Goal: Task Accomplishment & Management: Manage account settings

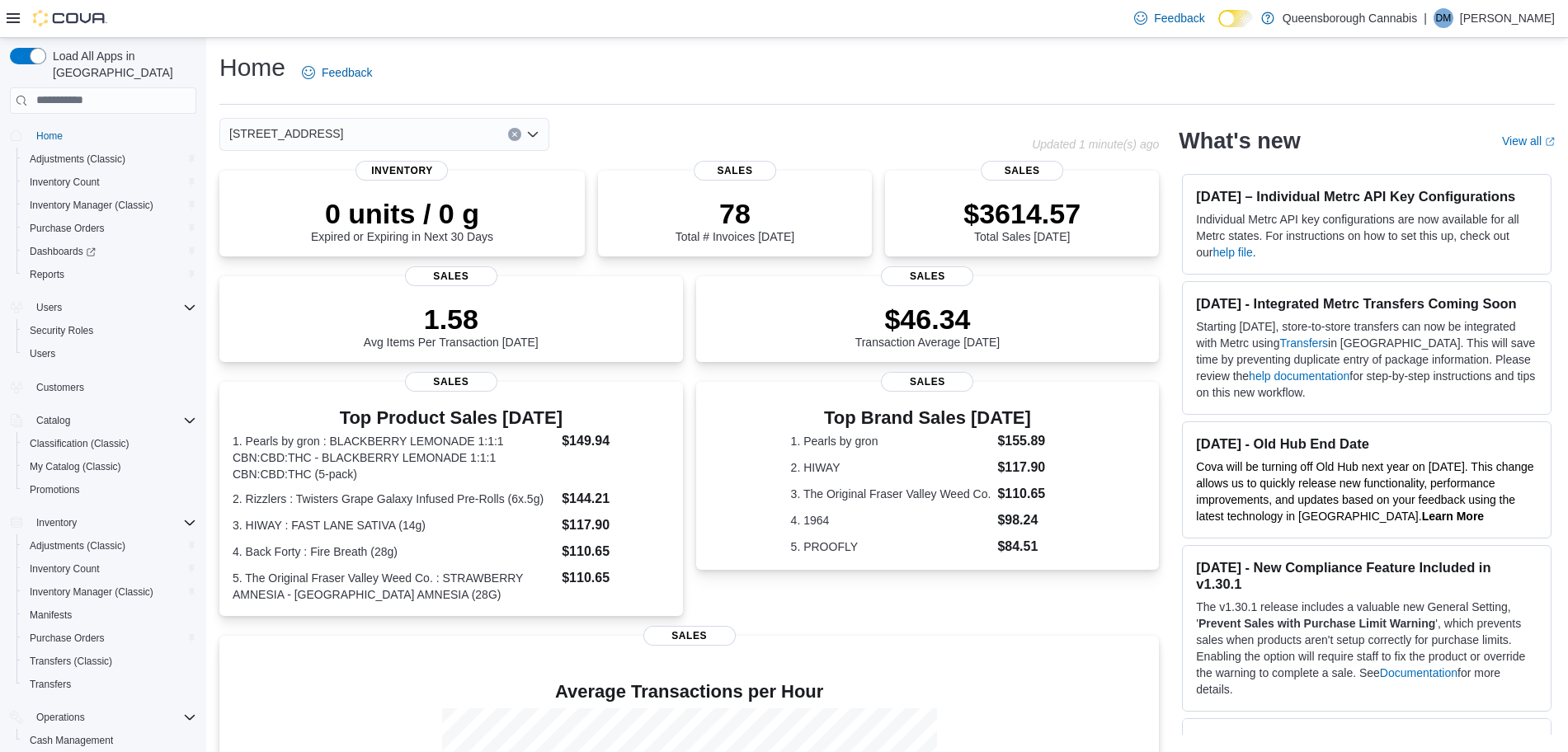
click at [125, 389] on div "Home Adjustments (Classic) Inventory Count Inventory Manager (Classic) Purchase…" at bounding box center [103, 471] width 187 height 702
click at [48, 268] on span "Reports" at bounding box center [46, 275] width 34 height 13
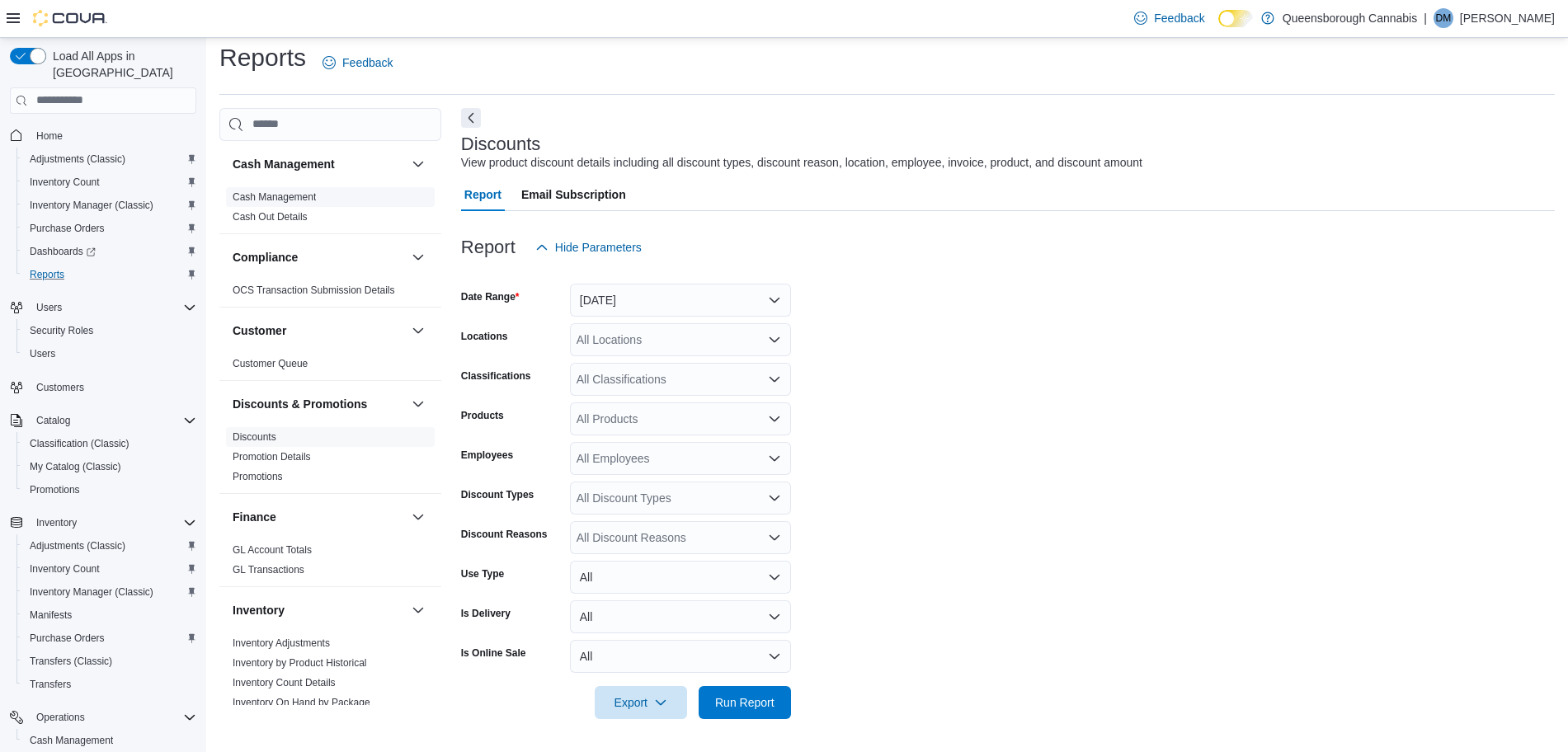
click at [287, 194] on link "Cash Management" at bounding box center [274, 197] width 83 height 12
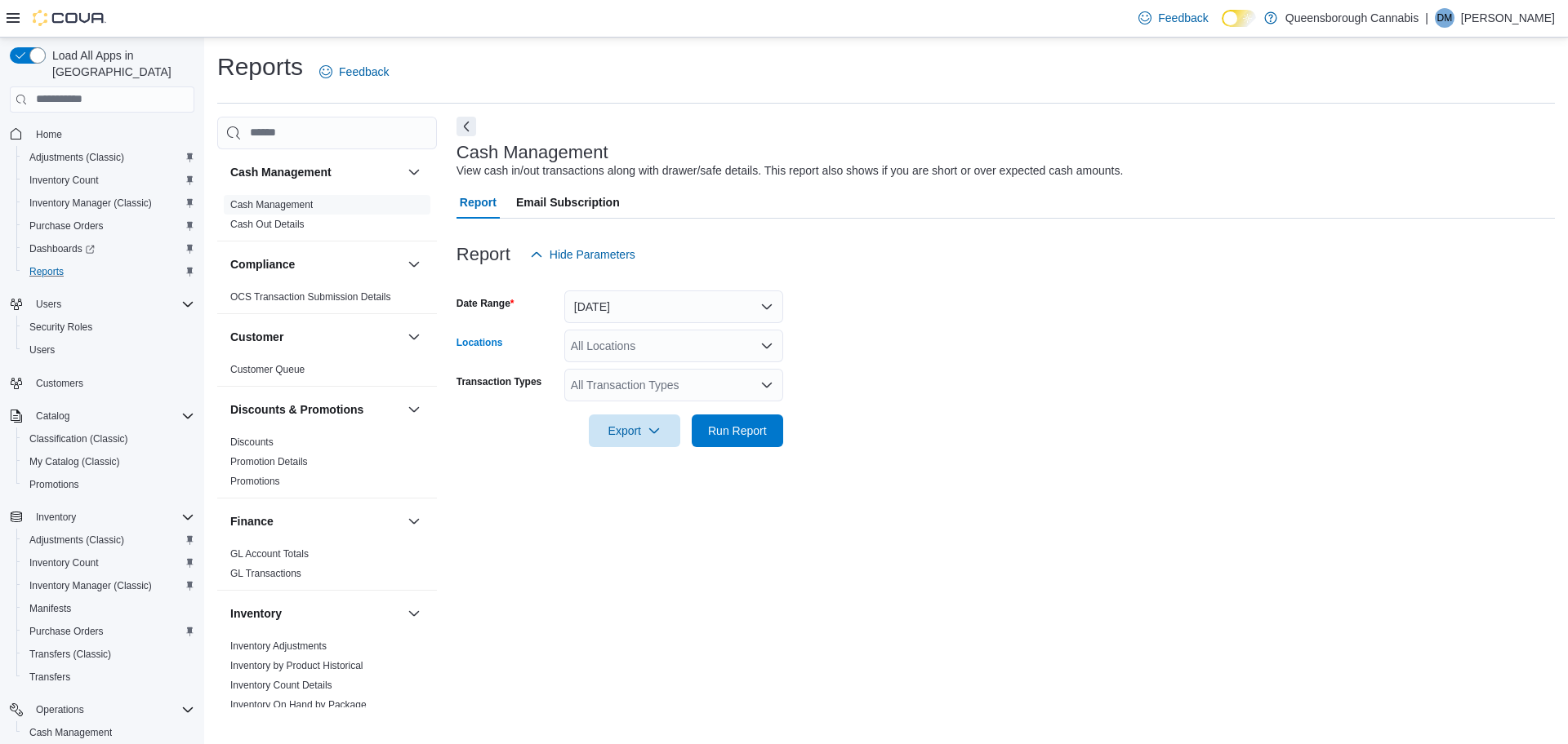
click at [633, 341] on div "All Locations" at bounding box center [674, 345] width 219 height 32
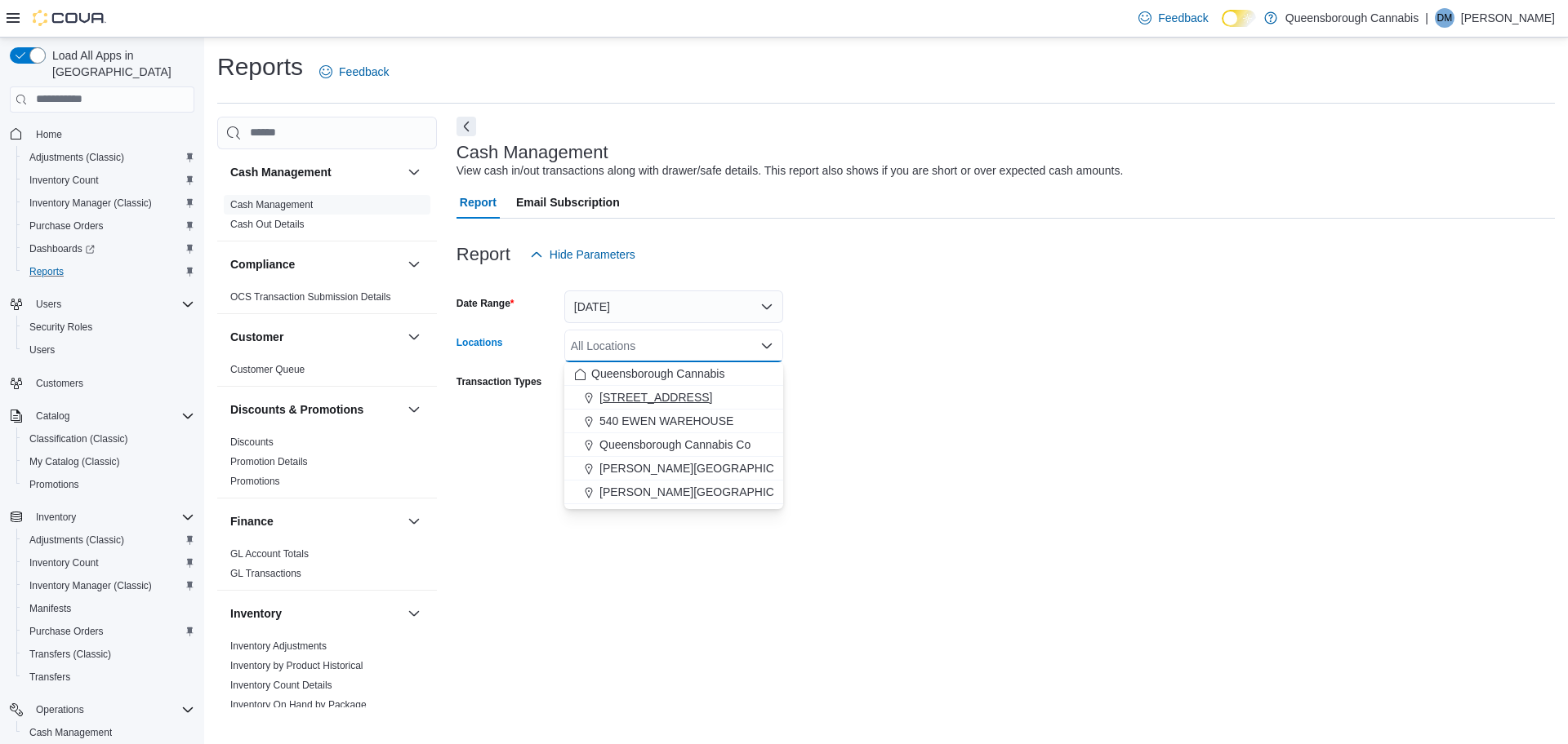
click at [628, 399] on span "[STREET_ADDRESS]" at bounding box center [655, 398] width 112 height 17
click at [1002, 367] on form "Date Range [DATE] Locations [STREET_ADDRESS] Selected. [STREET_ADDRESS] Press B…" at bounding box center [1005, 360] width 1098 height 176
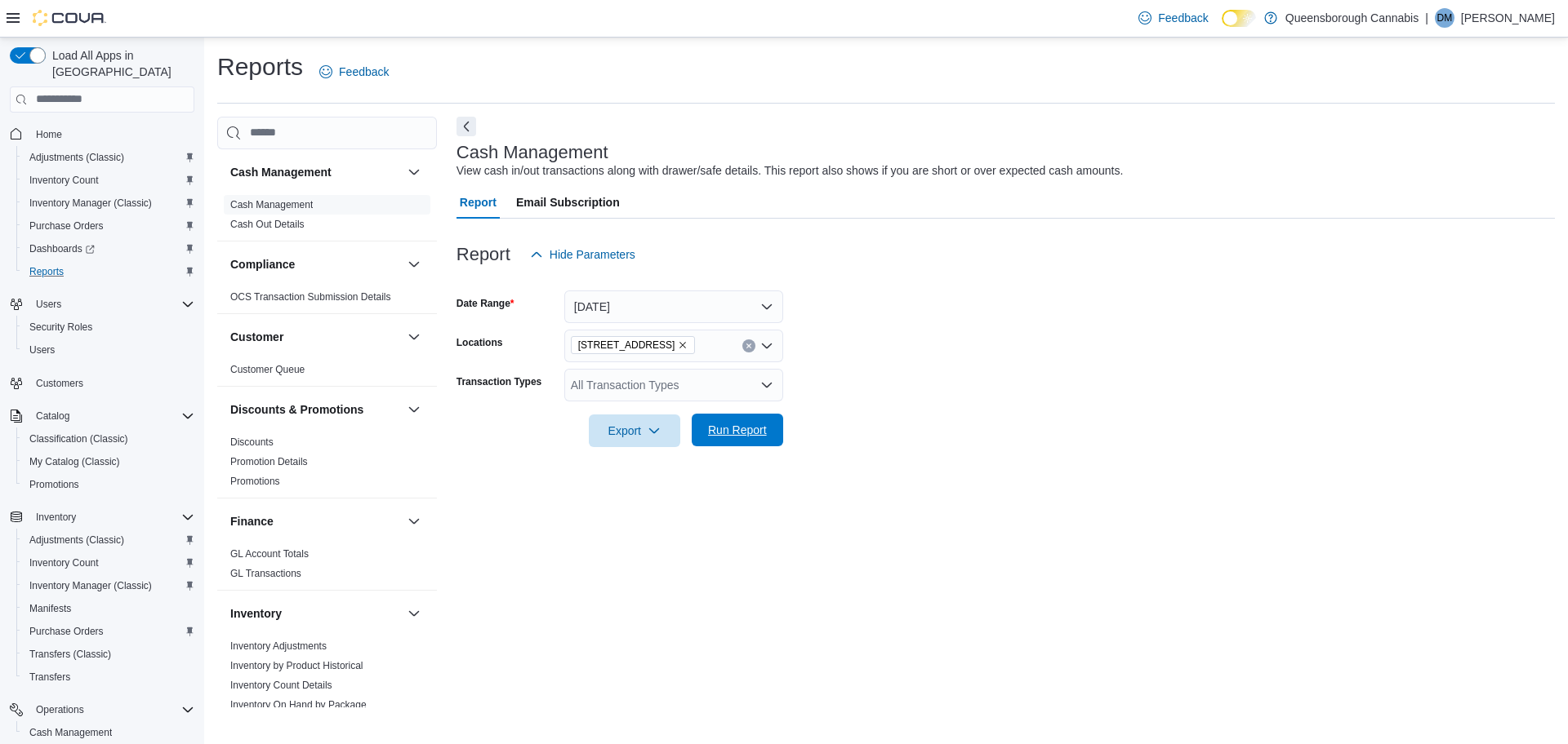
click at [747, 434] on span "Run Report" at bounding box center [737, 430] width 59 height 17
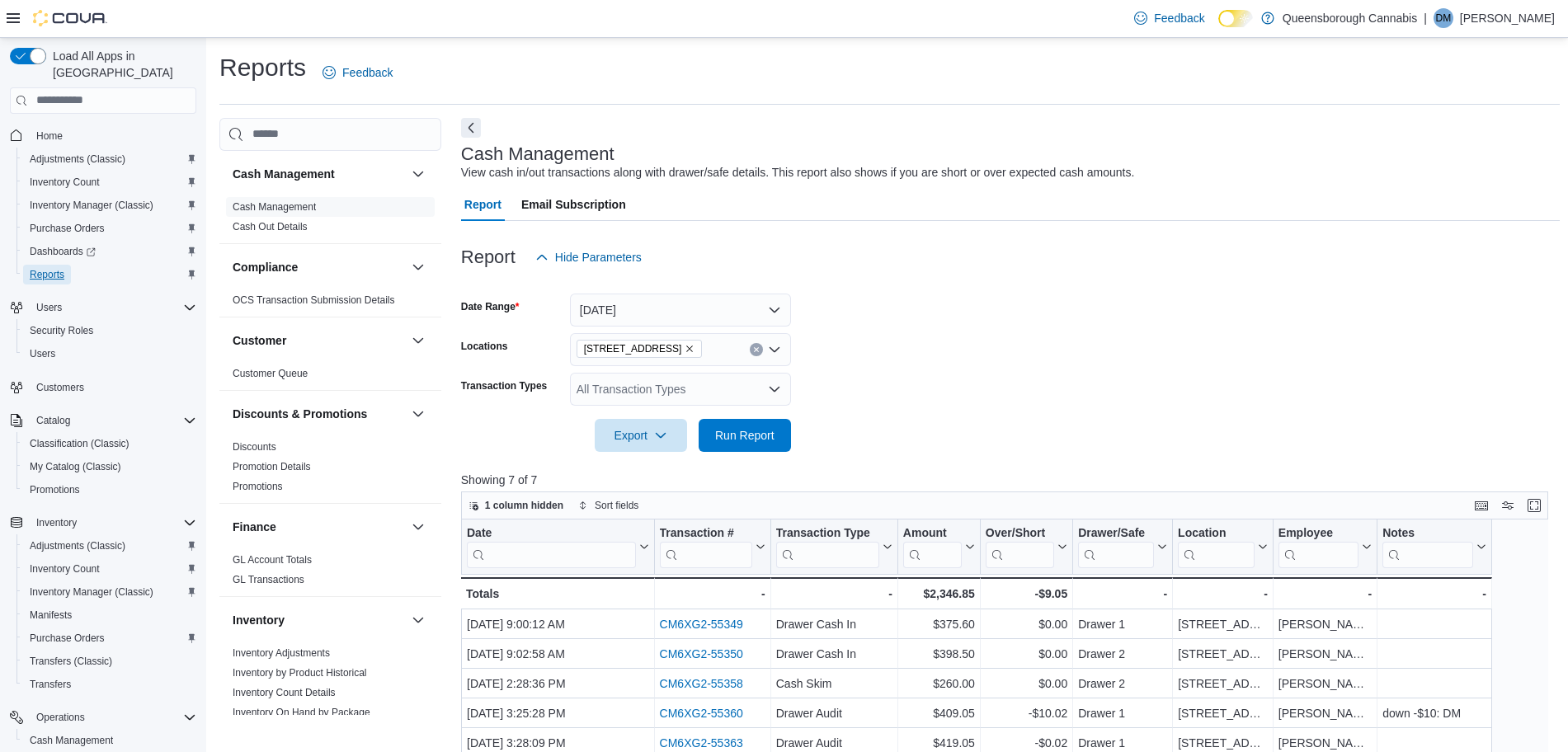
click at [56, 268] on span "Reports" at bounding box center [46, 275] width 34 height 13
click at [259, 445] on link "Discounts" at bounding box center [255, 447] width 44 height 12
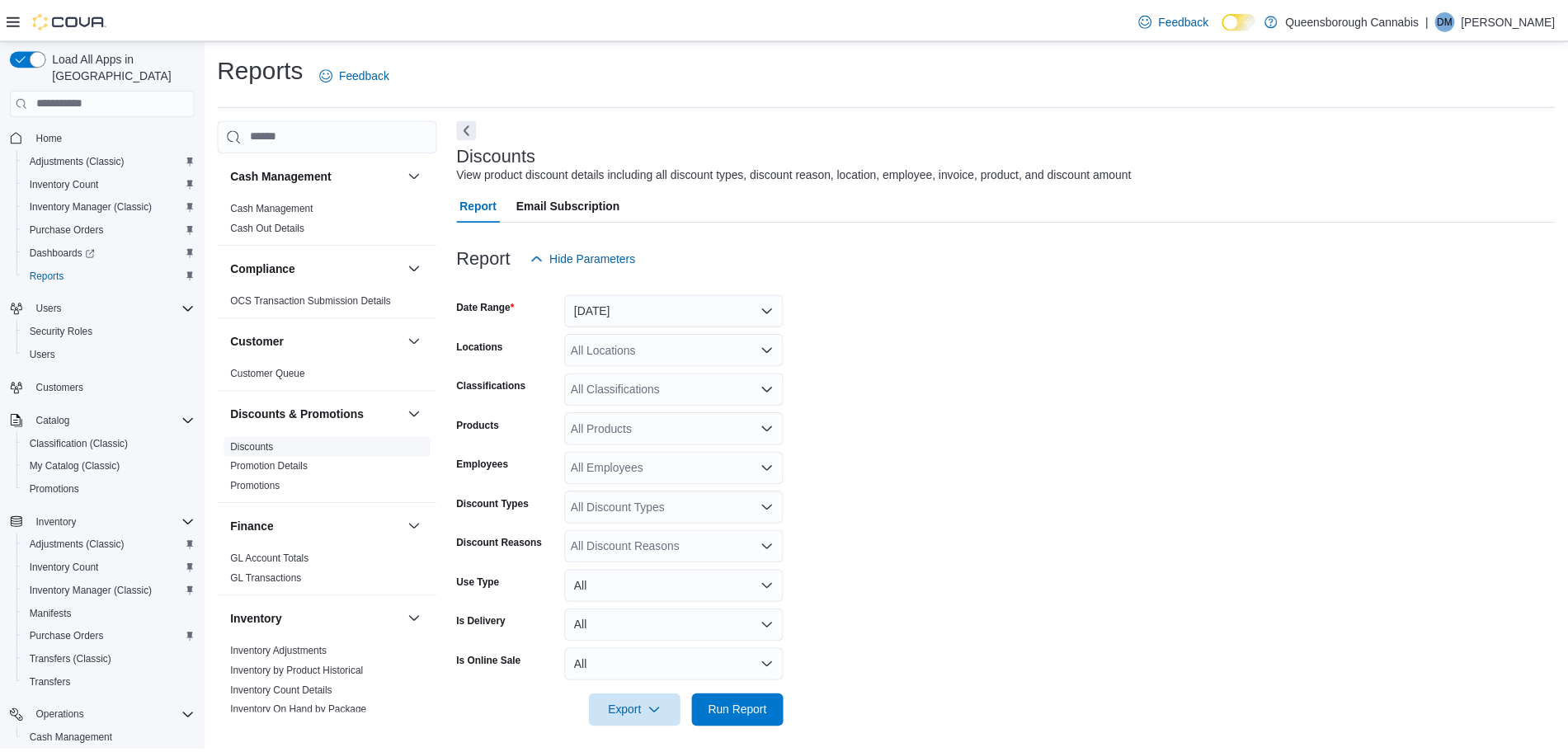
scroll to position [10, 0]
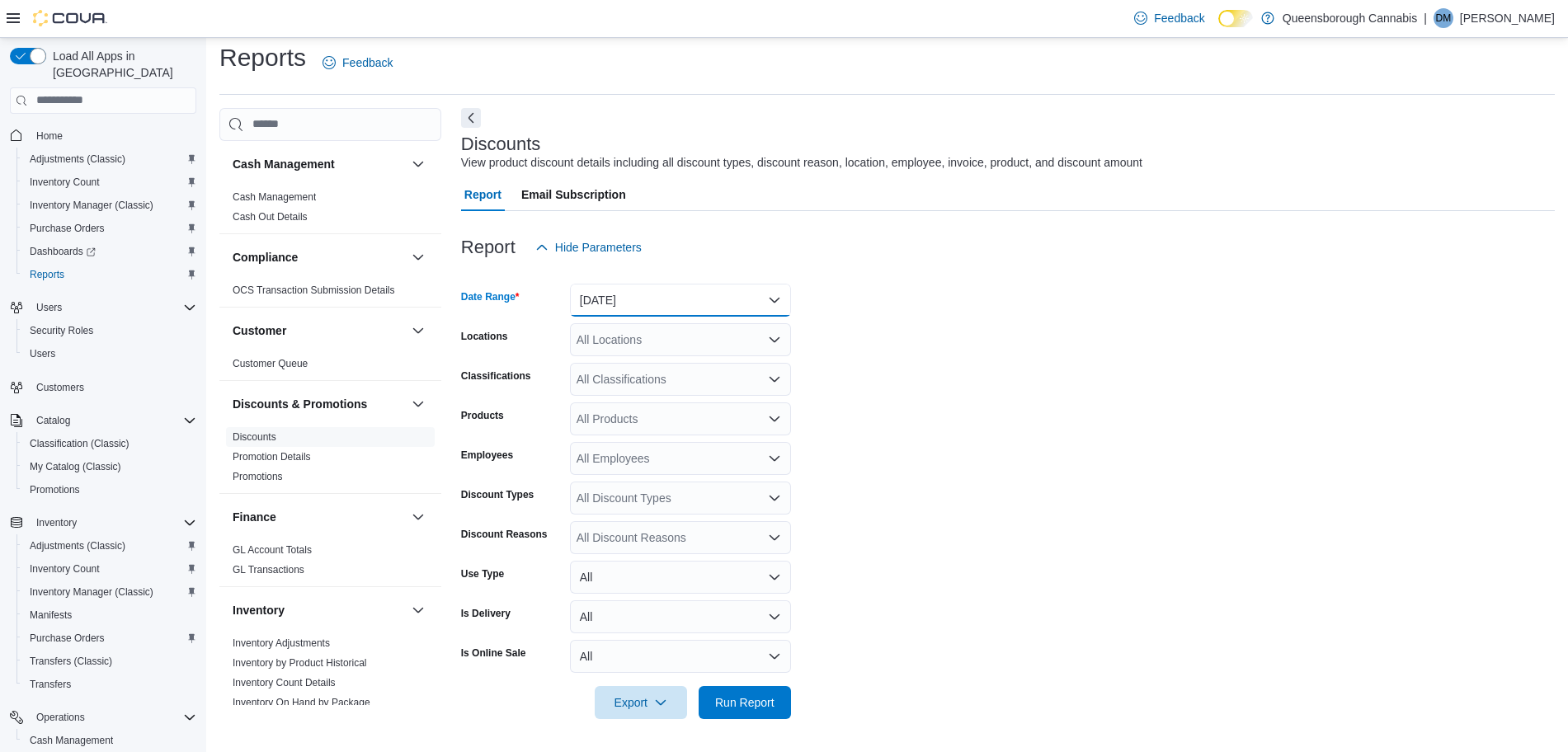
click at [650, 308] on button "[DATE]" at bounding box center [681, 299] width 221 height 33
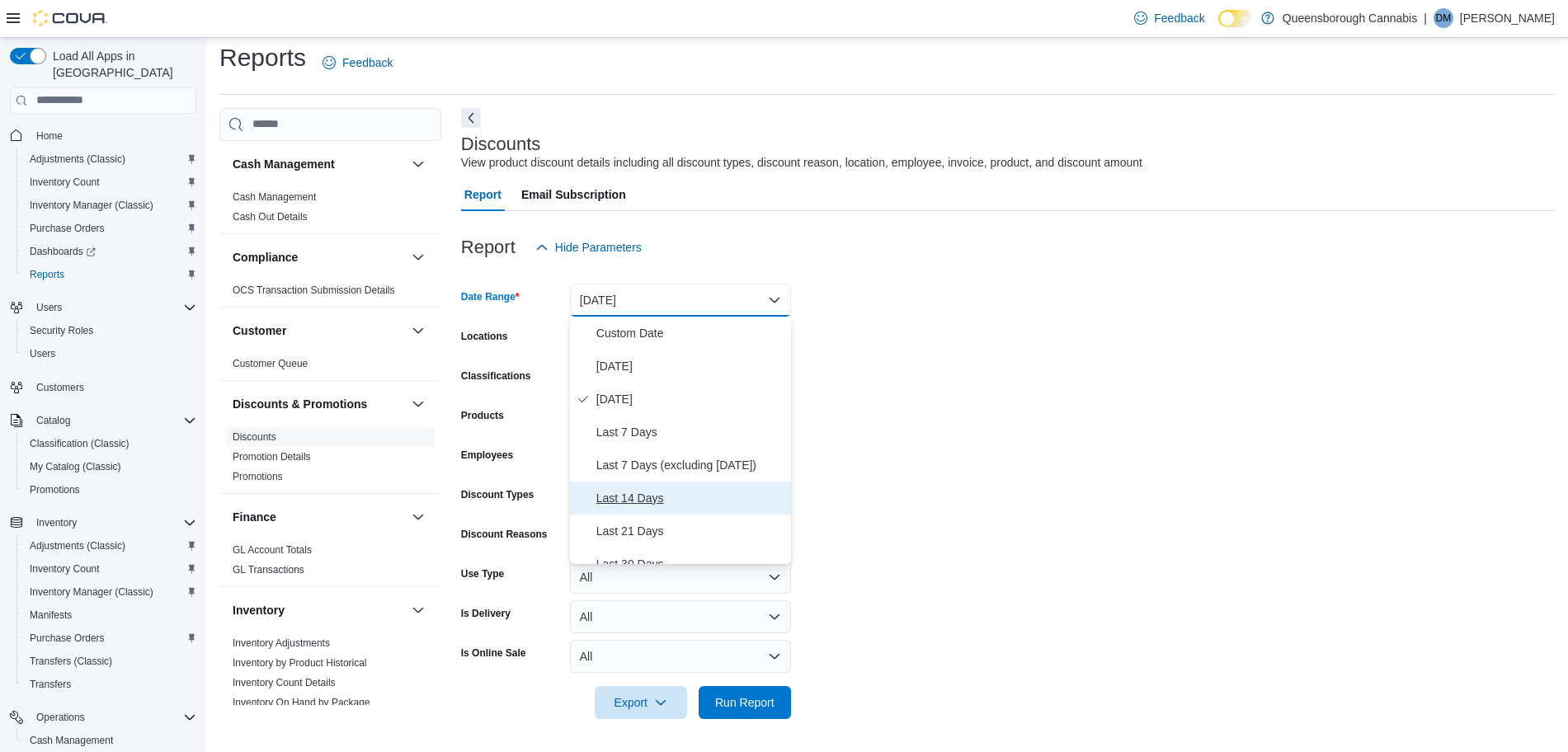
click at [633, 503] on span "Last 14 Days" at bounding box center [691, 498] width 188 height 20
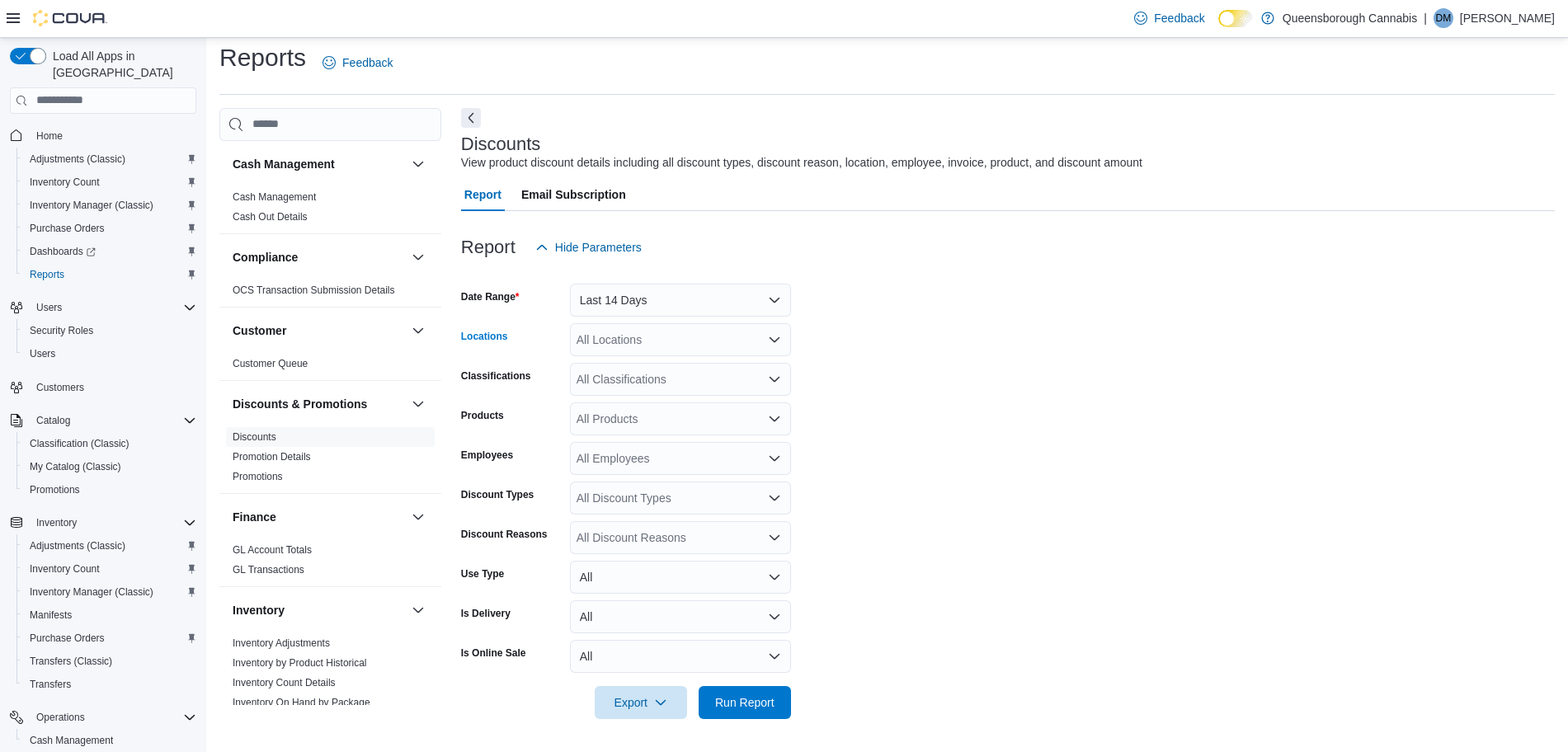
click at [689, 344] on div "All Locations" at bounding box center [681, 339] width 221 height 33
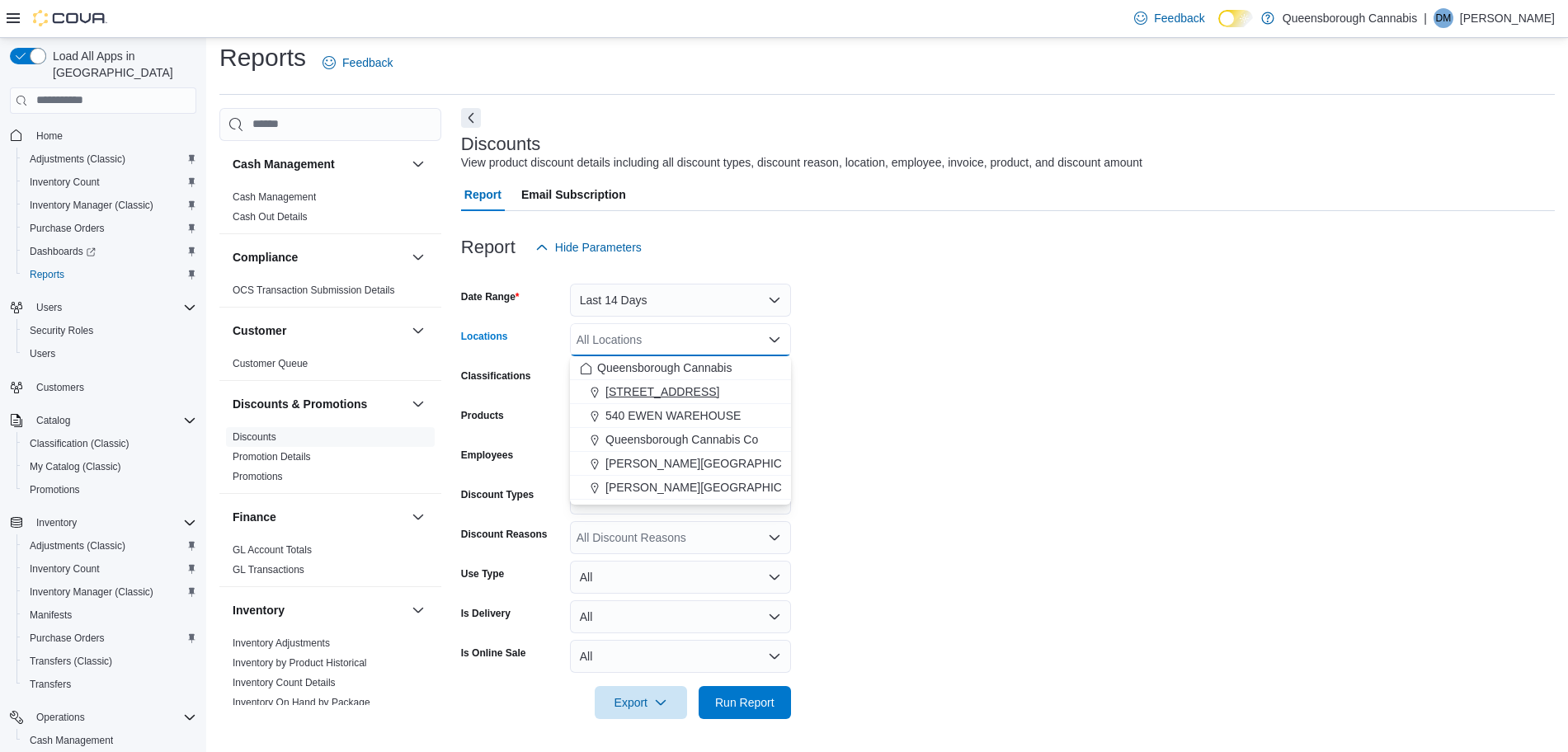
click at [664, 389] on span "[STREET_ADDRESS]" at bounding box center [662, 392] width 114 height 17
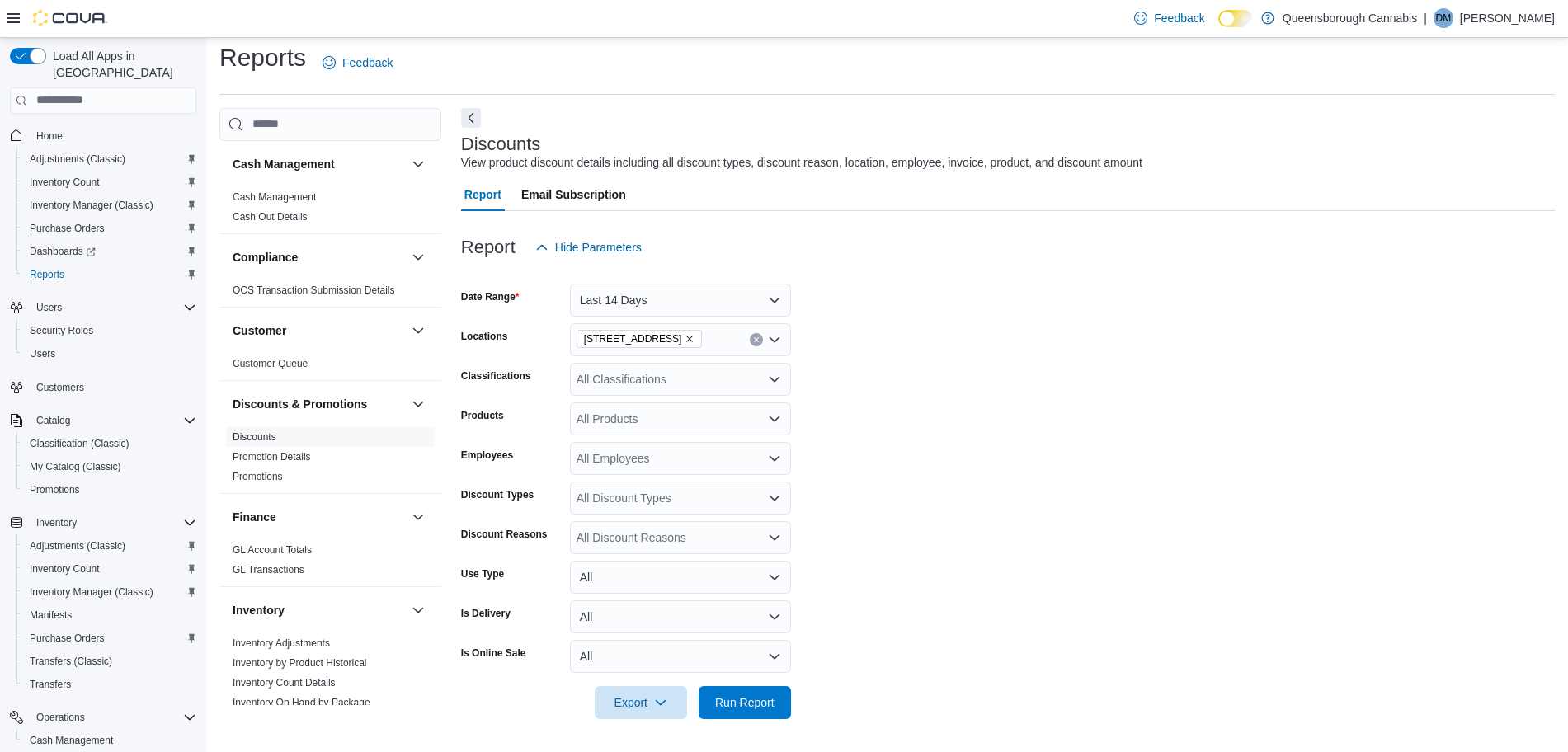
click at [975, 594] on form "Date Range Last 14 Days Locations [STREET_ADDRESS] Classifications All Classifi…" at bounding box center [1008, 491] width 1094 height 455
click at [716, 430] on div "All Products" at bounding box center [681, 419] width 221 height 33
click at [716, 430] on div "All Products Combo box. Selected. Combo box input. All Products. Type some text…" at bounding box center [681, 419] width 221 height 33
click at [734, 711] on span "Run Report" at bounding box center [744, 702] width 72 height 33
click at [732, 700] on span "Run Report" at bounding box center [744, 702] width 60 height 17
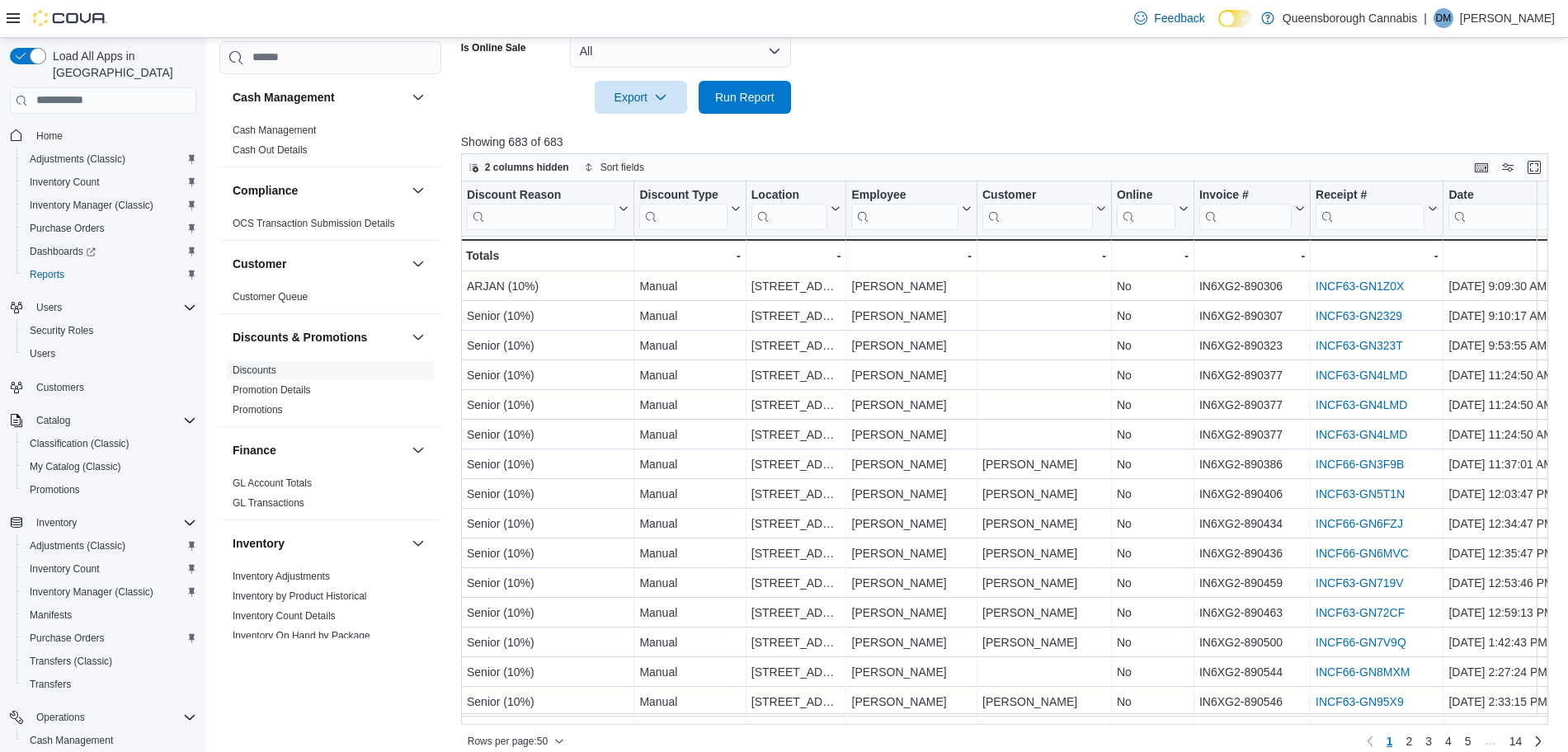
scroll to position [631, 0]
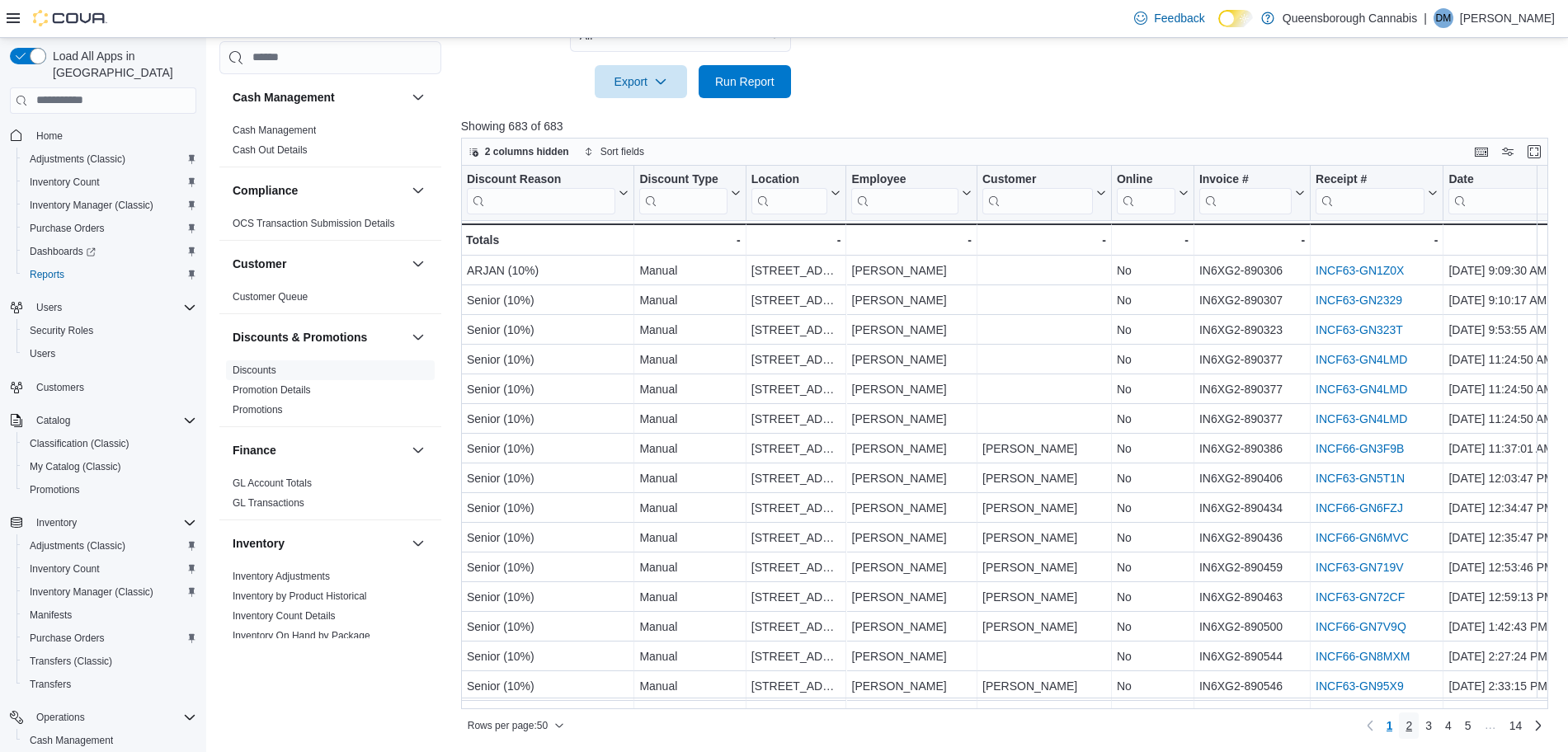
click at [1419, 729] on link "2" at bounding box center [1409, 725] width 20 height 26
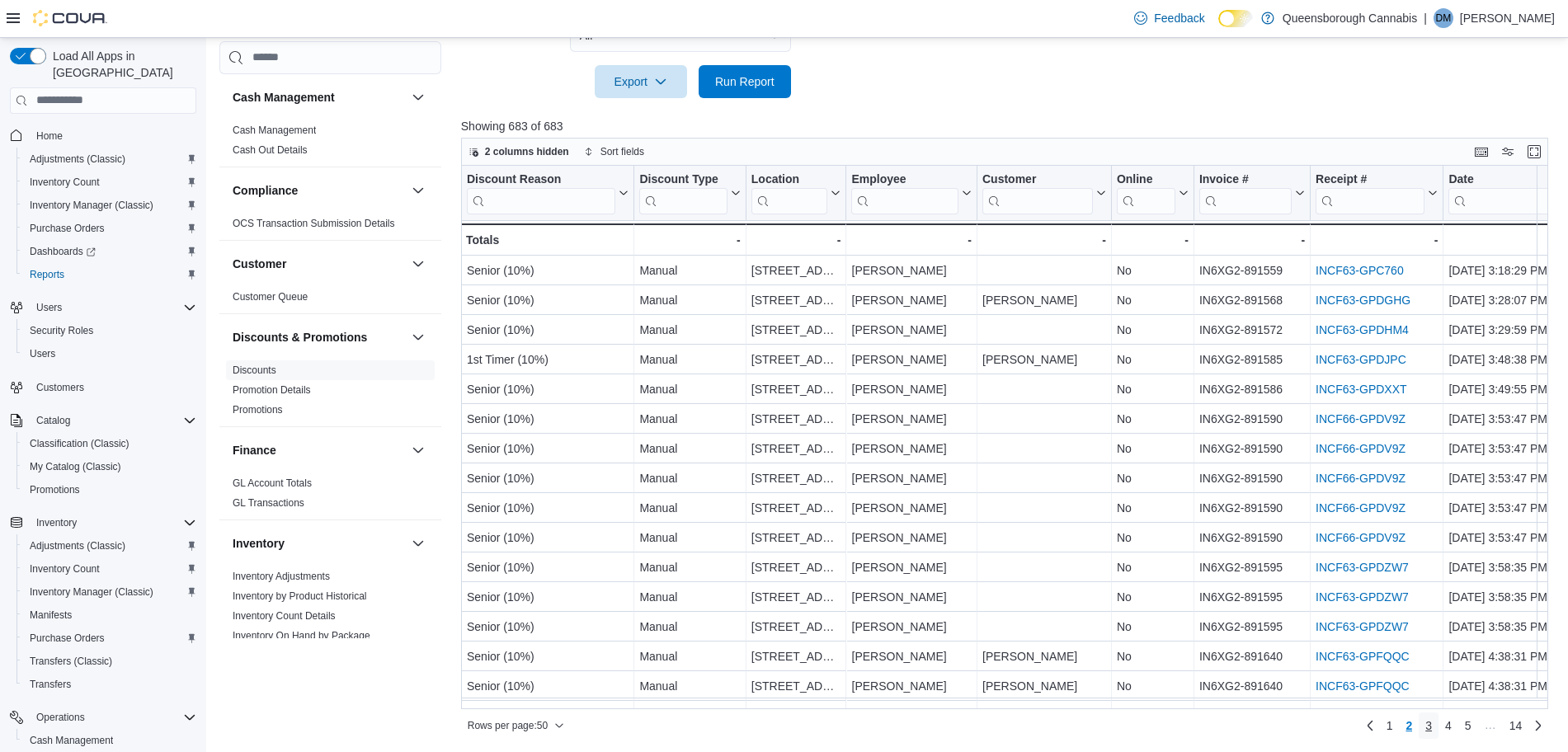
click at [1432, 726] on span "3" at bounding box center [1428, 726] width 7 height 17
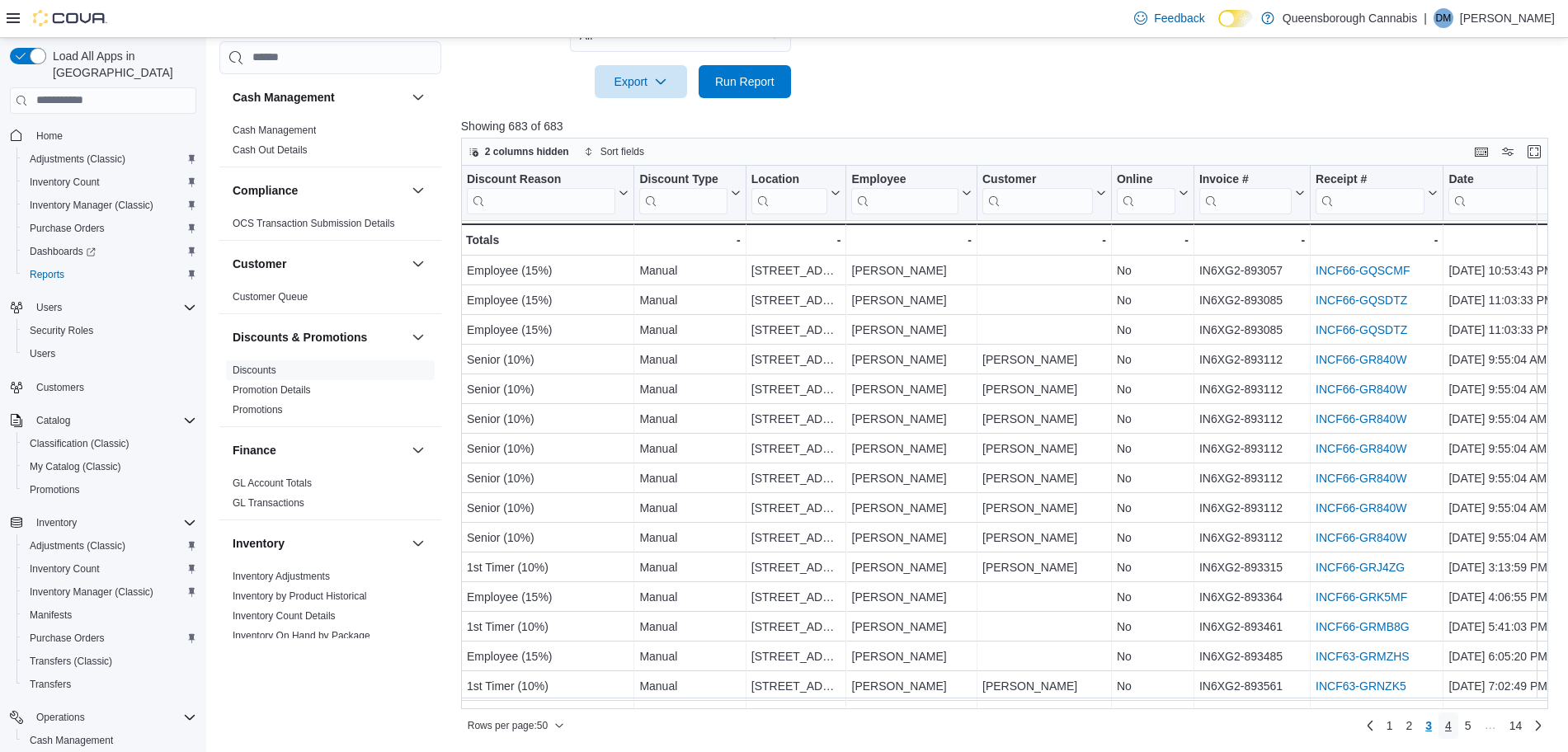
click at [1452, 728] on span "4" at bounding box center [1449, 726] width 7 height 17
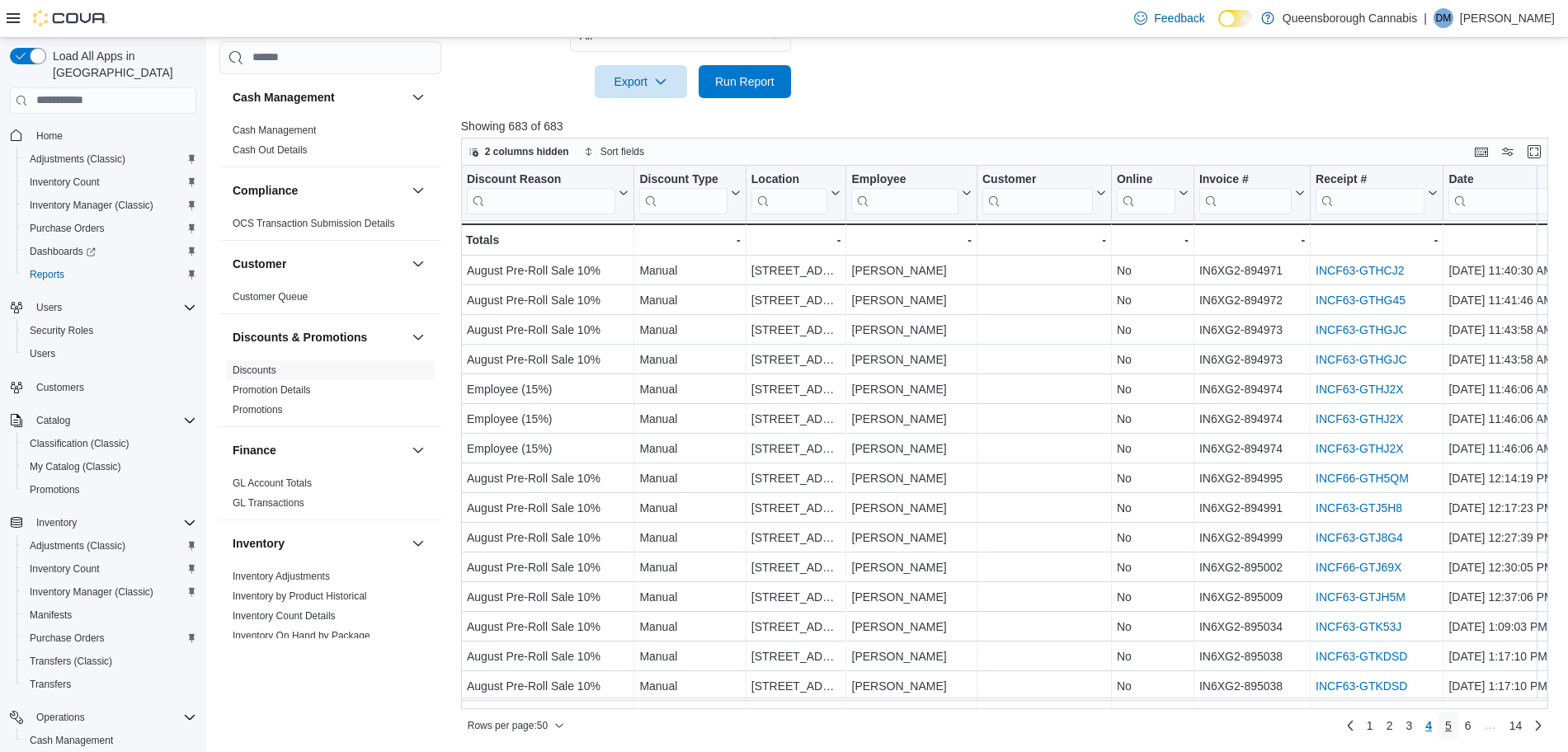
click at [1452, 725] on span "5" at bounding box center [1449, 726] width 7 height 17
click at [1459, 723] on link "6" at bounding box center [1449, 725] width 20 height 26
click at [1459, 723] on link "7" at bounding box center [1449, 725] width 20 height 26
click at [1452, 727] on span "8" at bounding box center [1449, 726] width 7 height 17
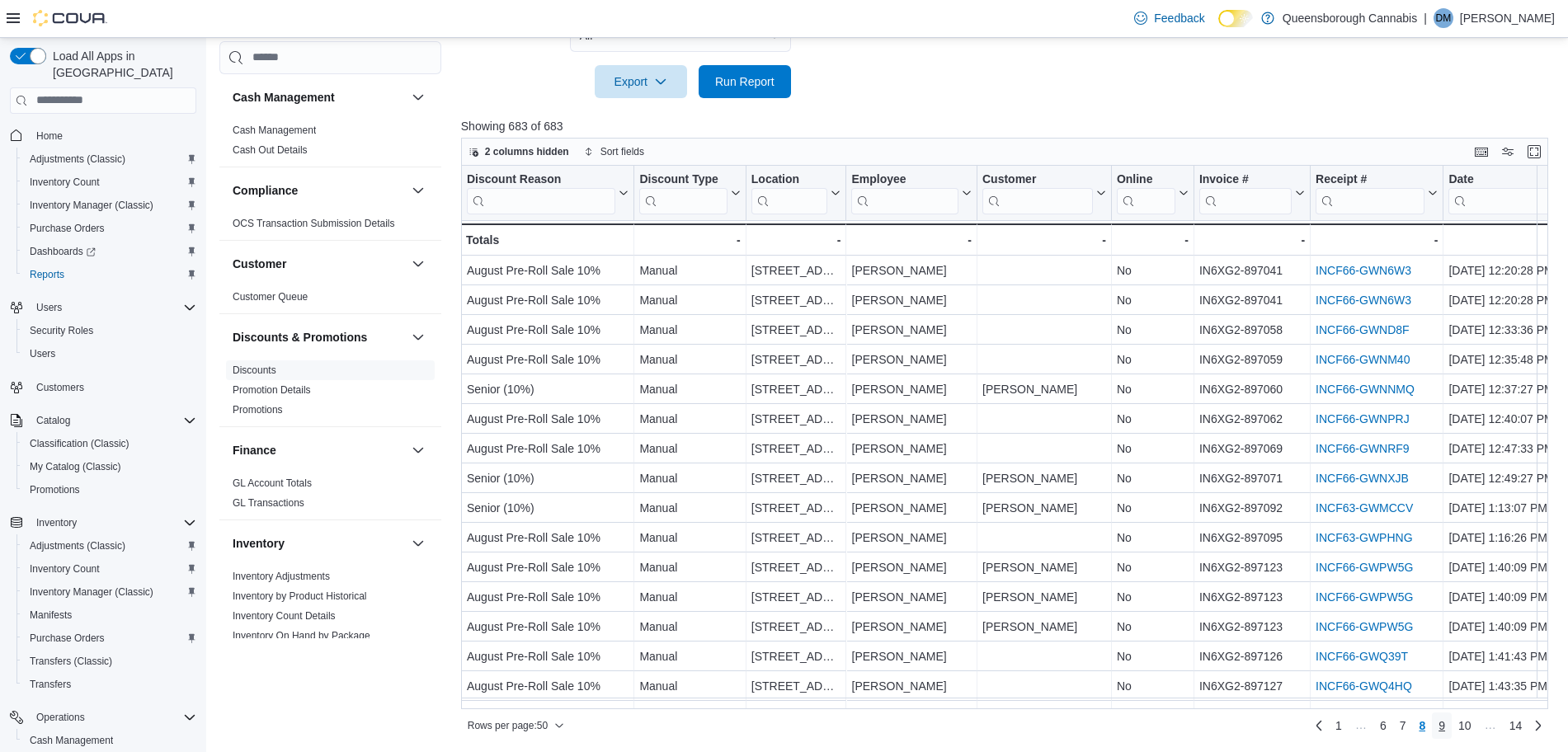
click at [1445, 728] on span "9" at bounding box center [1442, 726] width 7 height 17
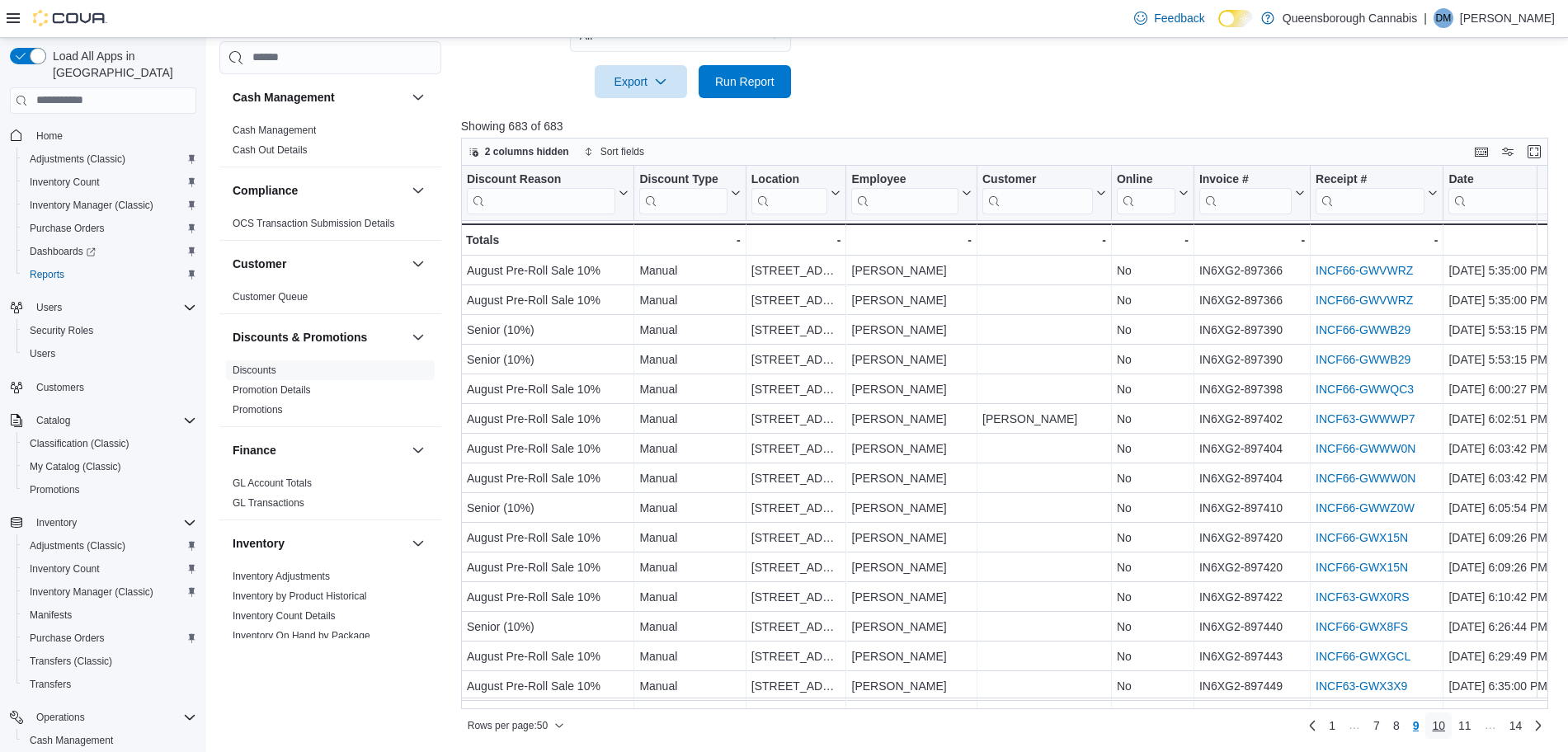
click at [1452, 728] on link "10" at bounding box center [1438, 725] width 26 height 26
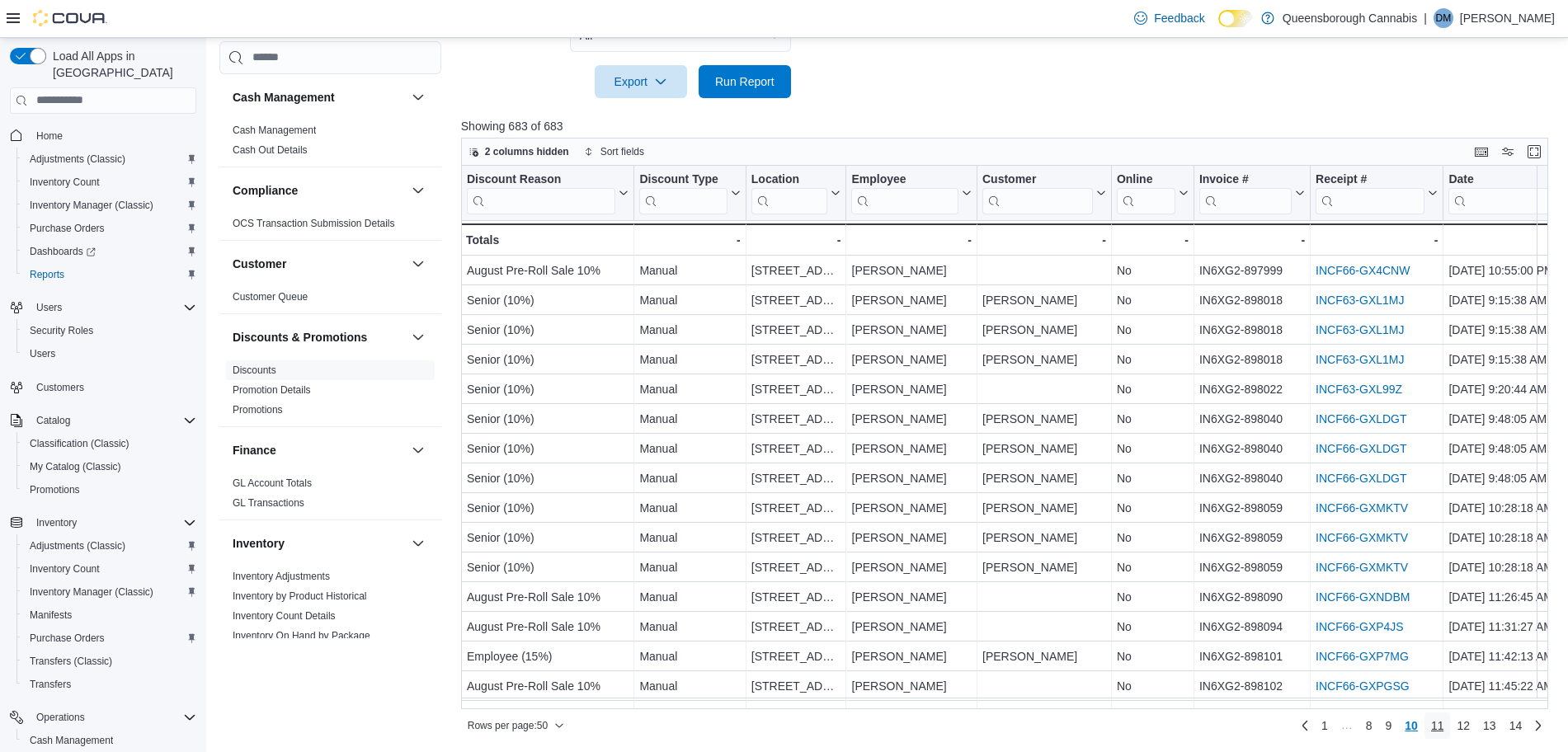
click at [1444, 728] on span "11" at bounding box center [1438, 726] width 13 height 17
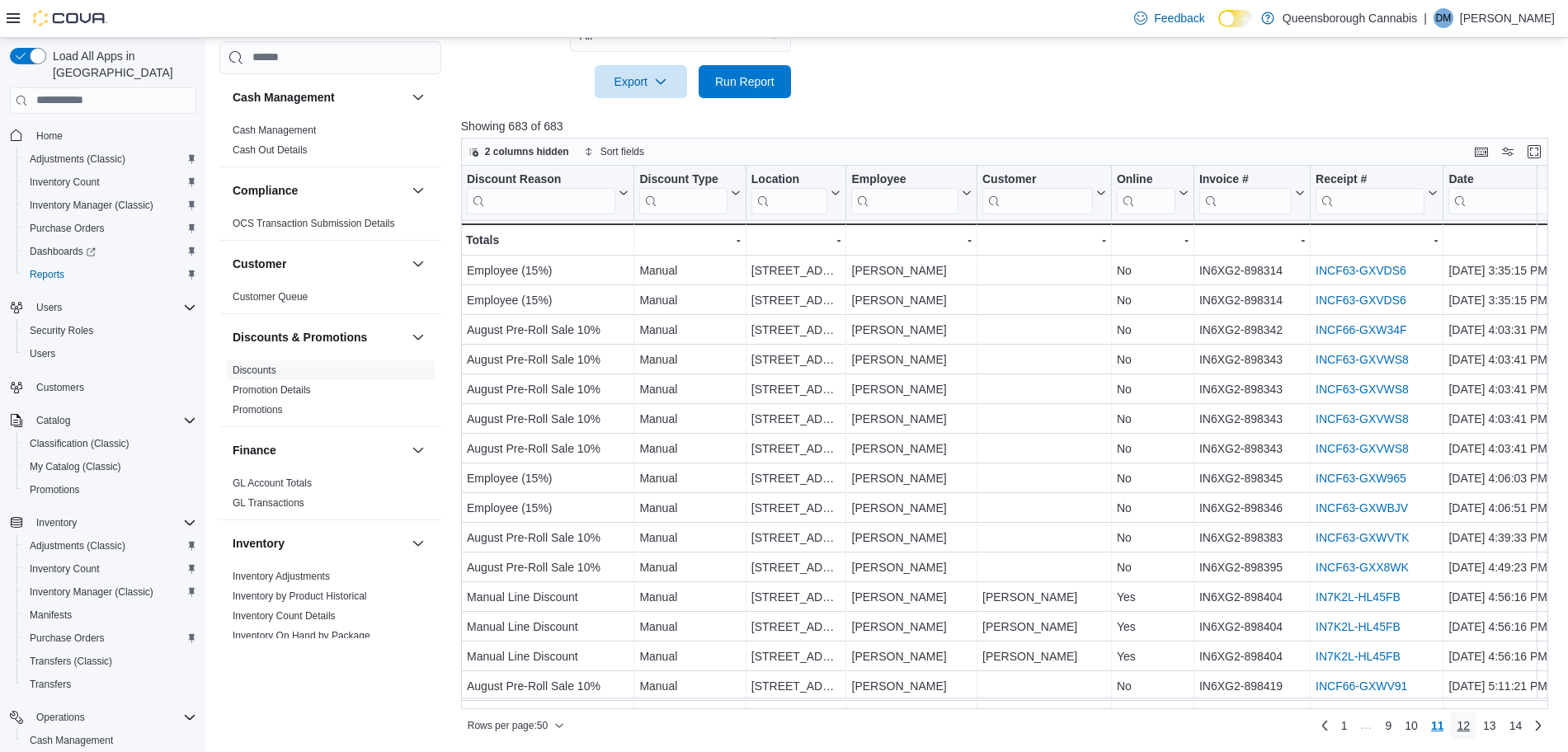
click at [1470, 728] on span "12" at bounding box center [1464, 726] width 13 height 17
click at [1496, 728] on span "13" at bounding box center [1490, 726] width 13 height 17
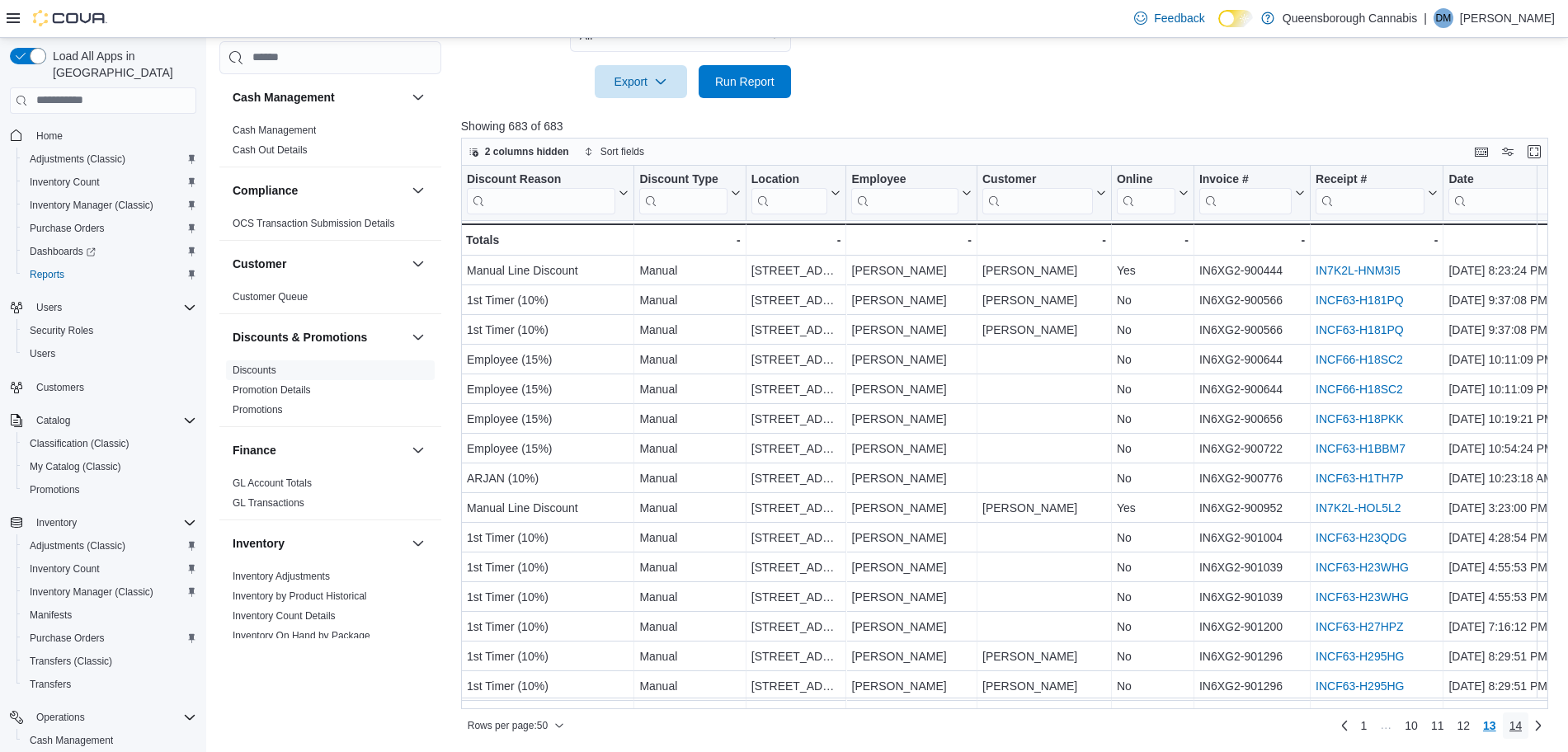
click at [1523, 725] on span "14" at bounding box center [1516, 726] width 13 height 17
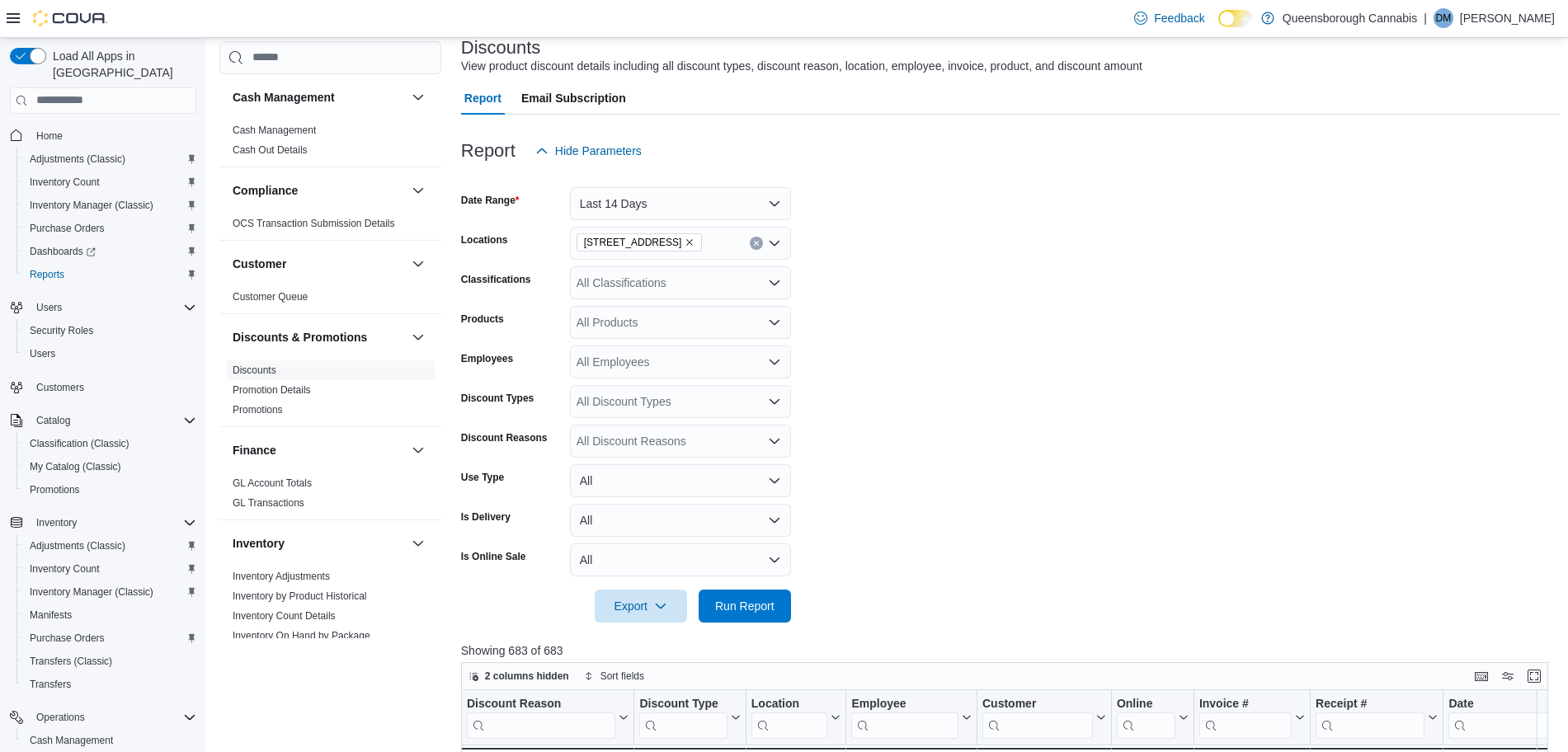
scroll to position [96, 0]
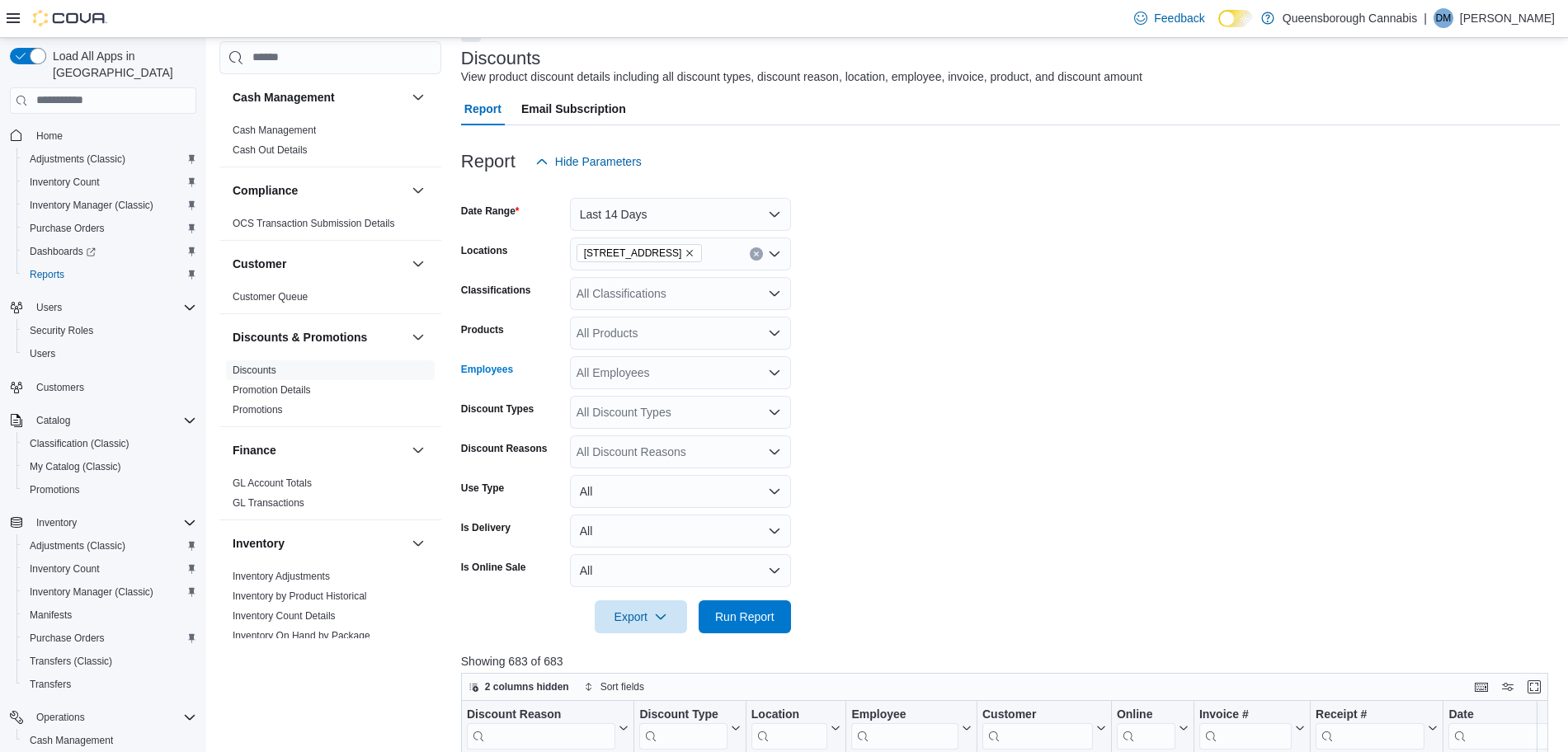
click at [610, 372] on div "All Employees" at bounding box center [681, 373] width 221 height 33
type input "******"
click at [622, 404] on span "[PERSON_NAME]" at bounding box center [680, 401] width 201 height 17
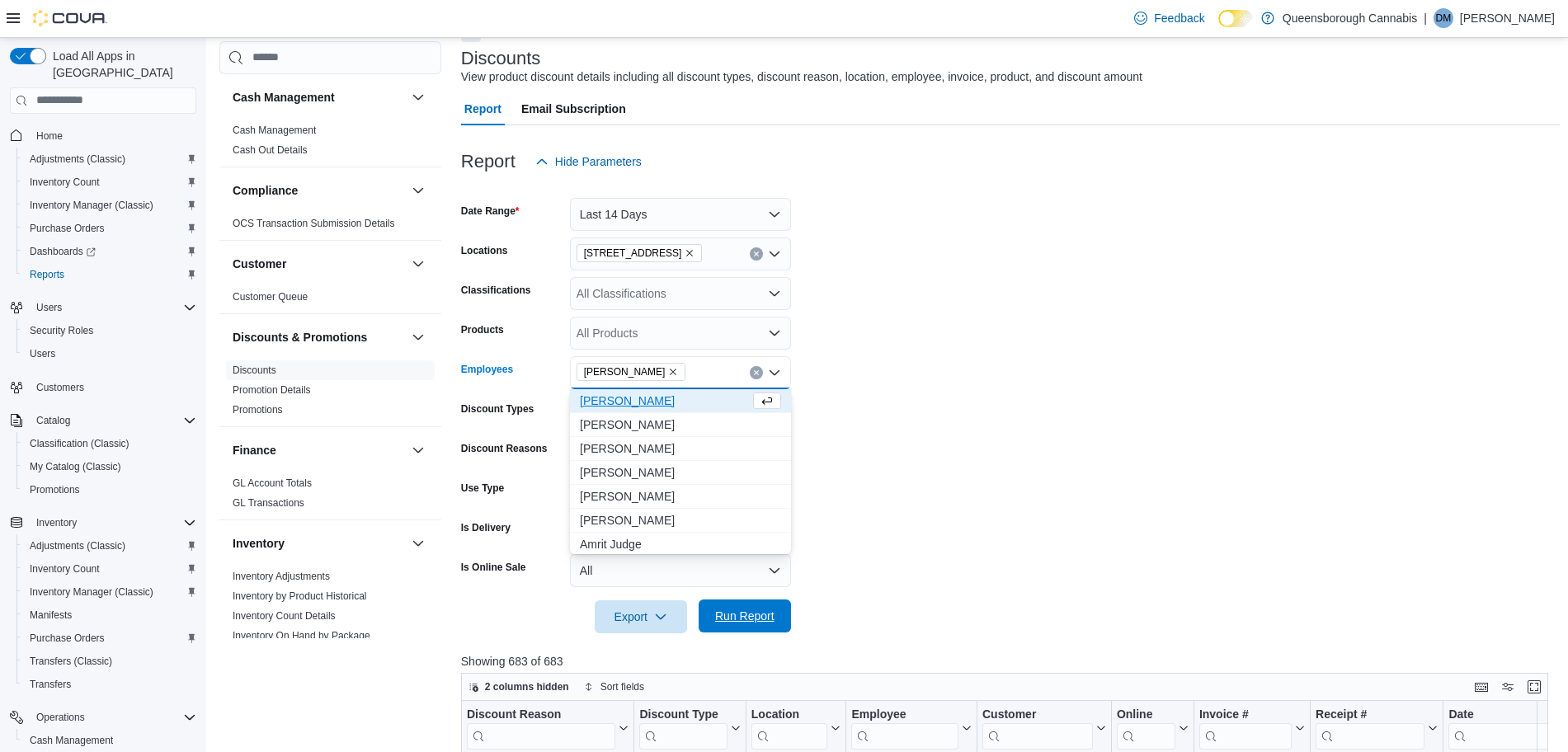
click at [747, 620] on span "Run Report" at bounding box center [744, 617] width 60 height 17
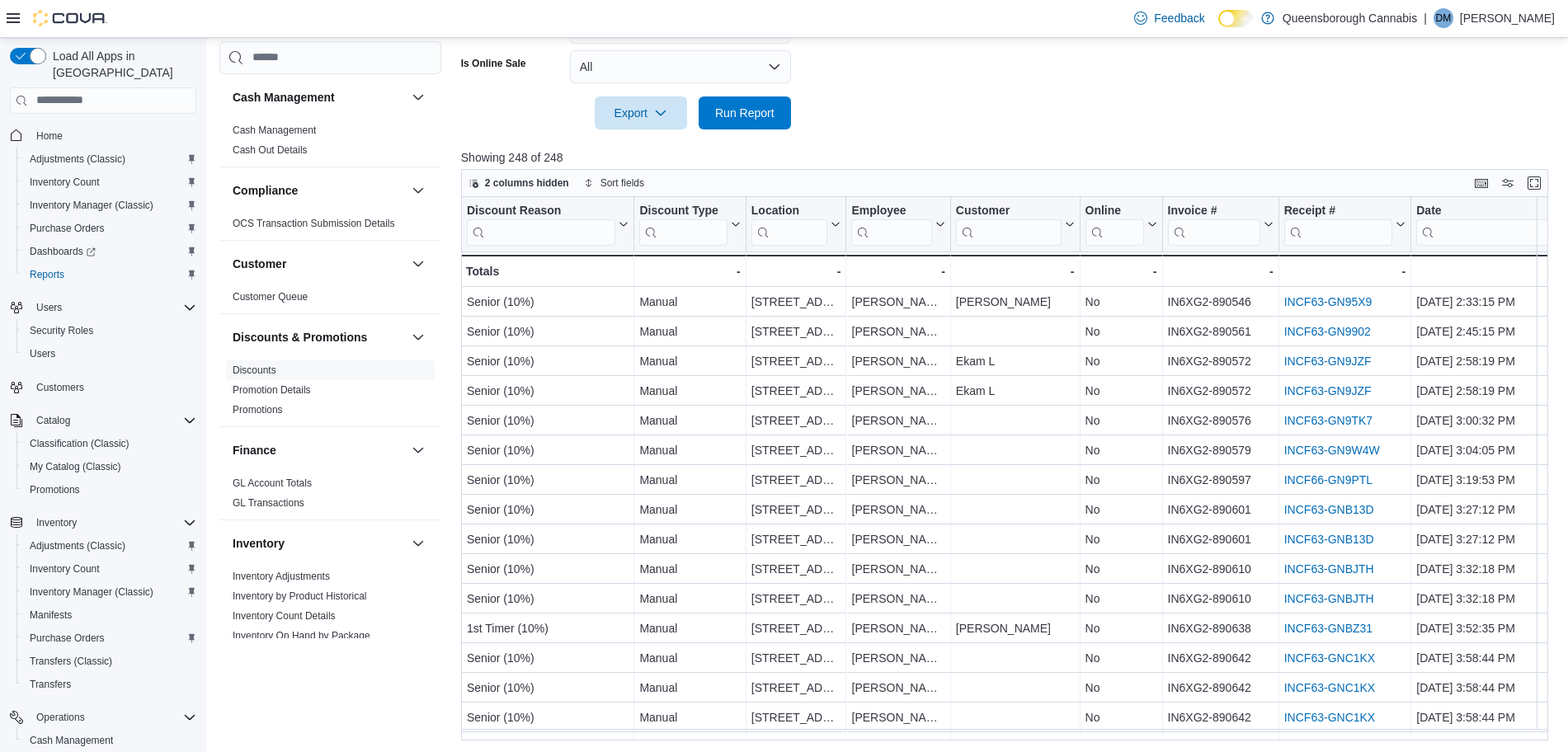
scroll to position [631, 0]
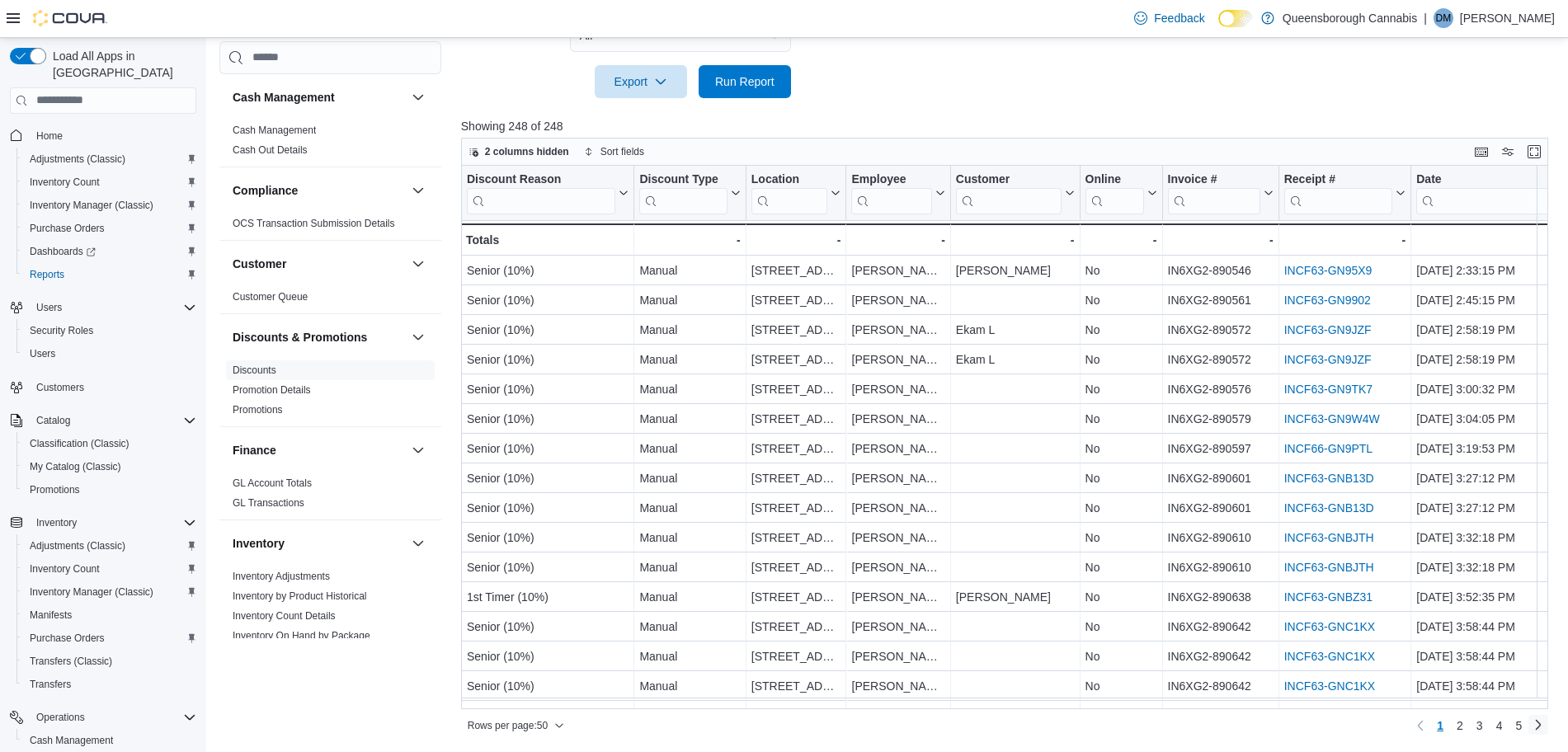
click at [1548, 723] on link "Next page" at bounding box center [1539, 725] width 20 height 20
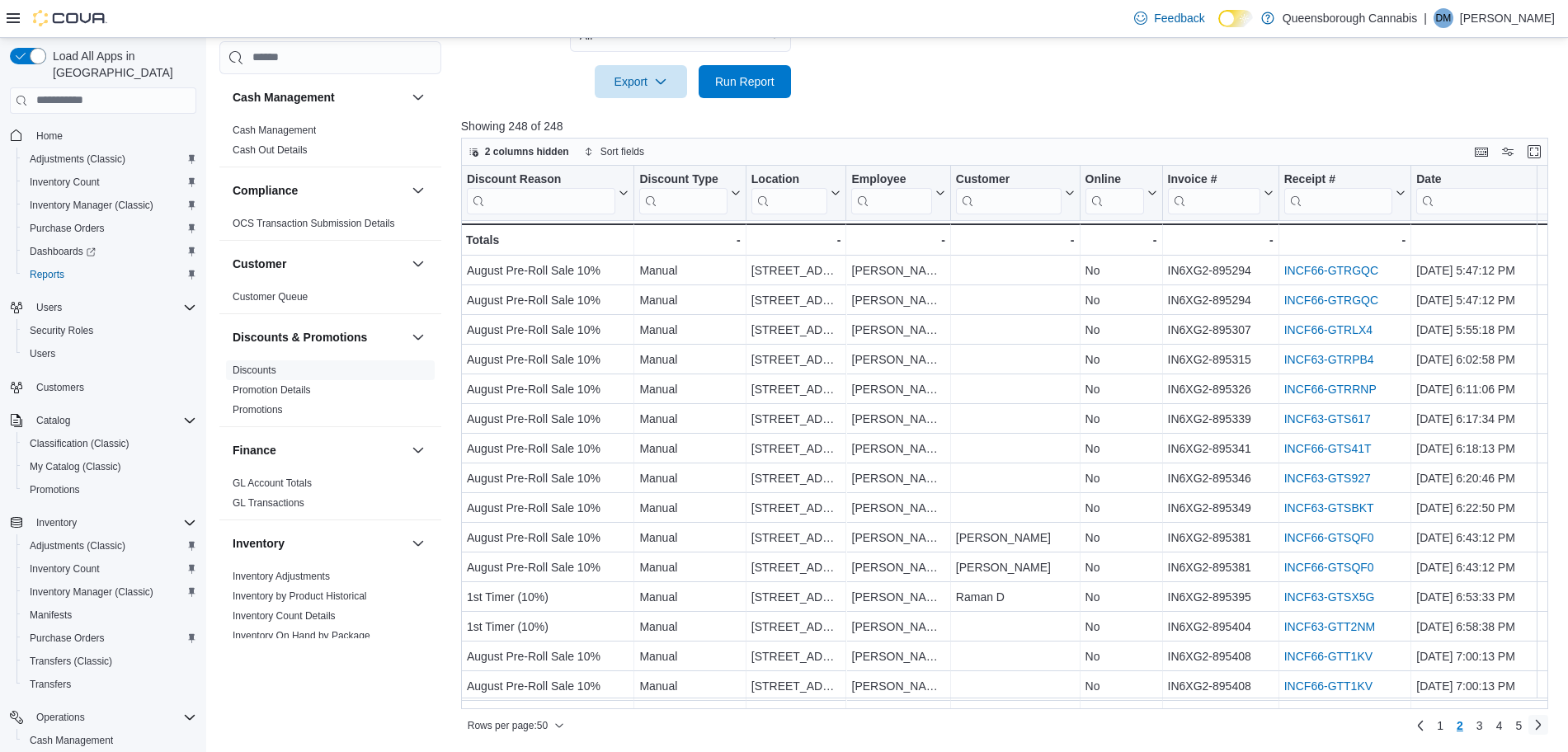
click at [1548, 723] on link "Next page" at bounding box center [1539, 725] width 20 height 20
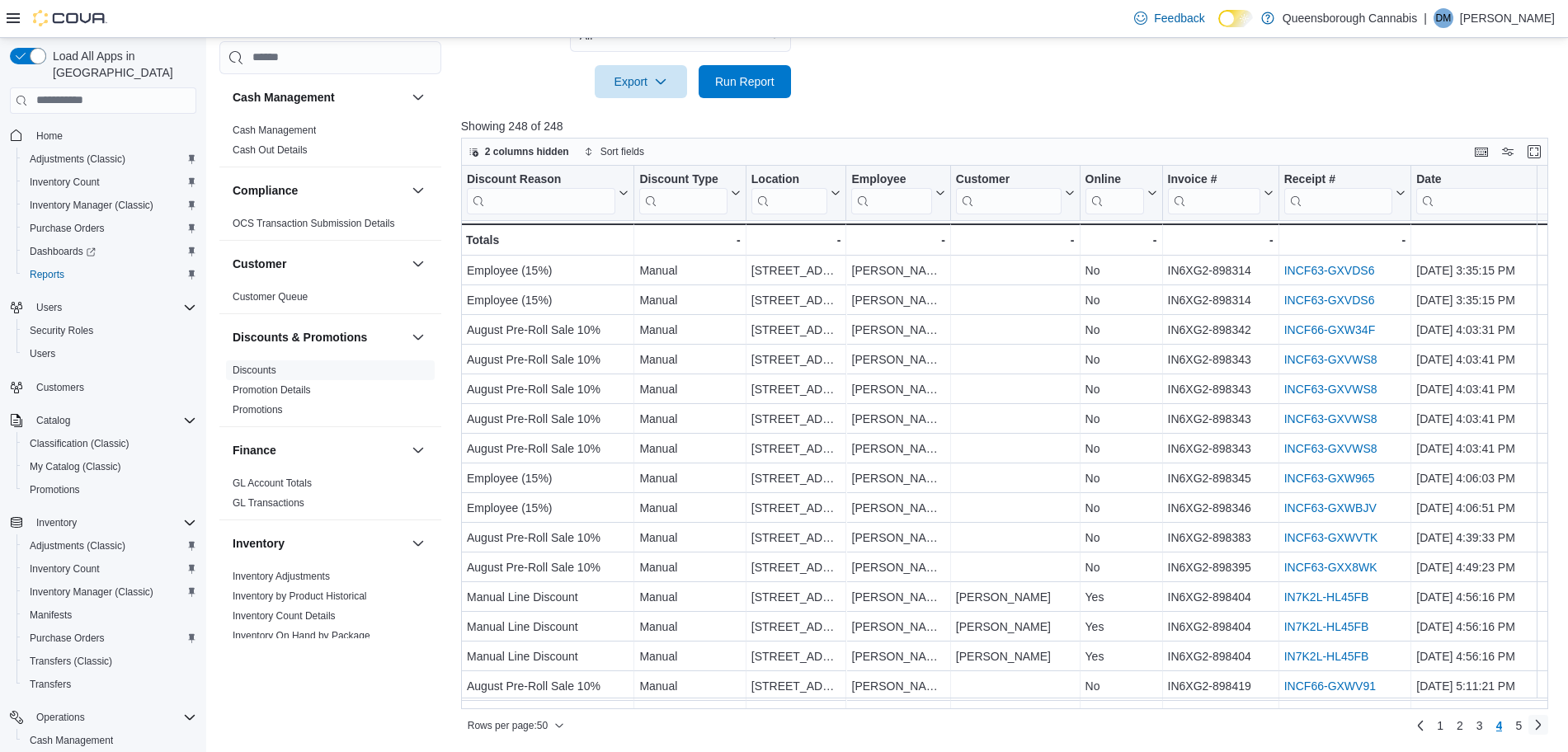
click at [1548, 723] on link "Next page" at bounding box center [1539, 725] width 20 height 20
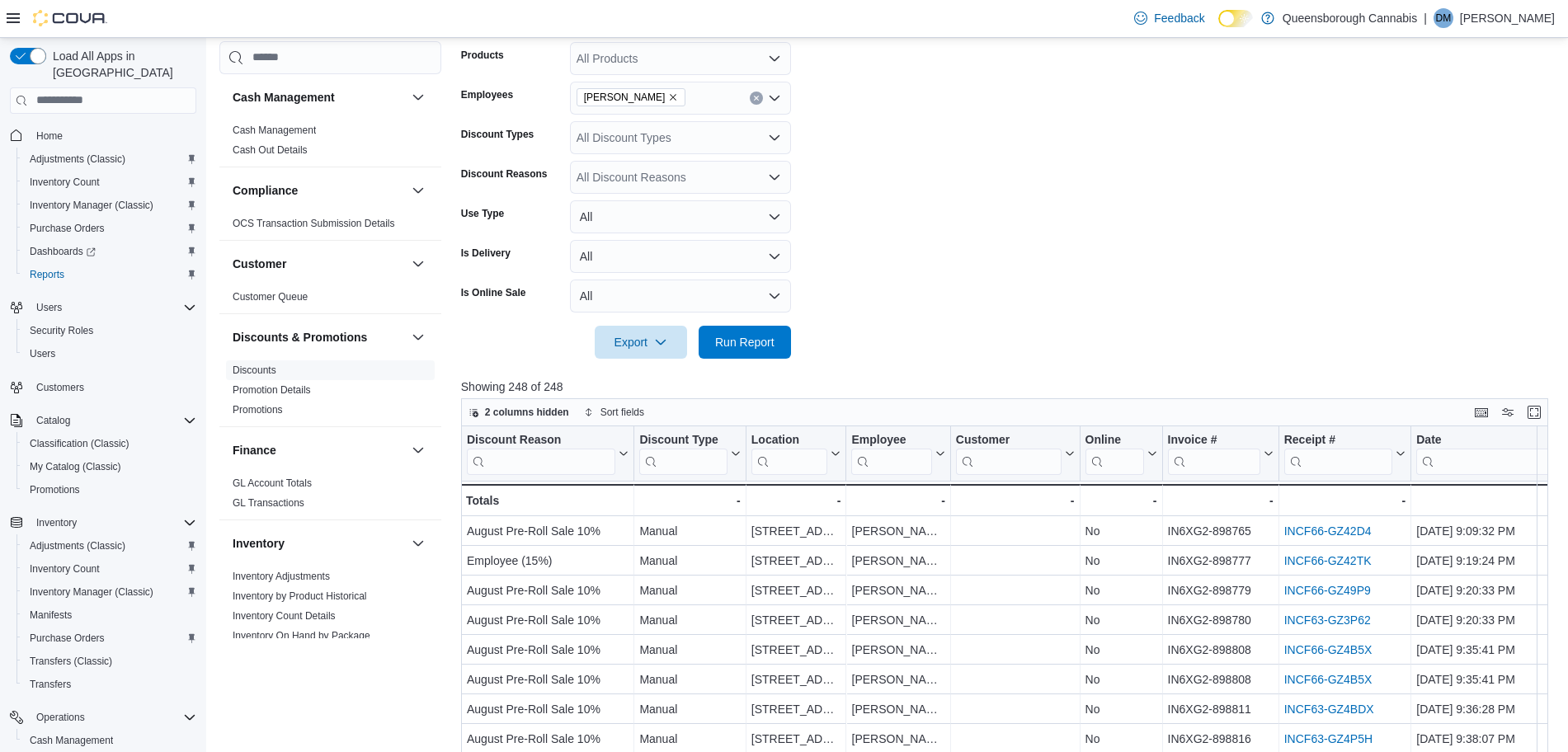
scroll to position [252, 0]
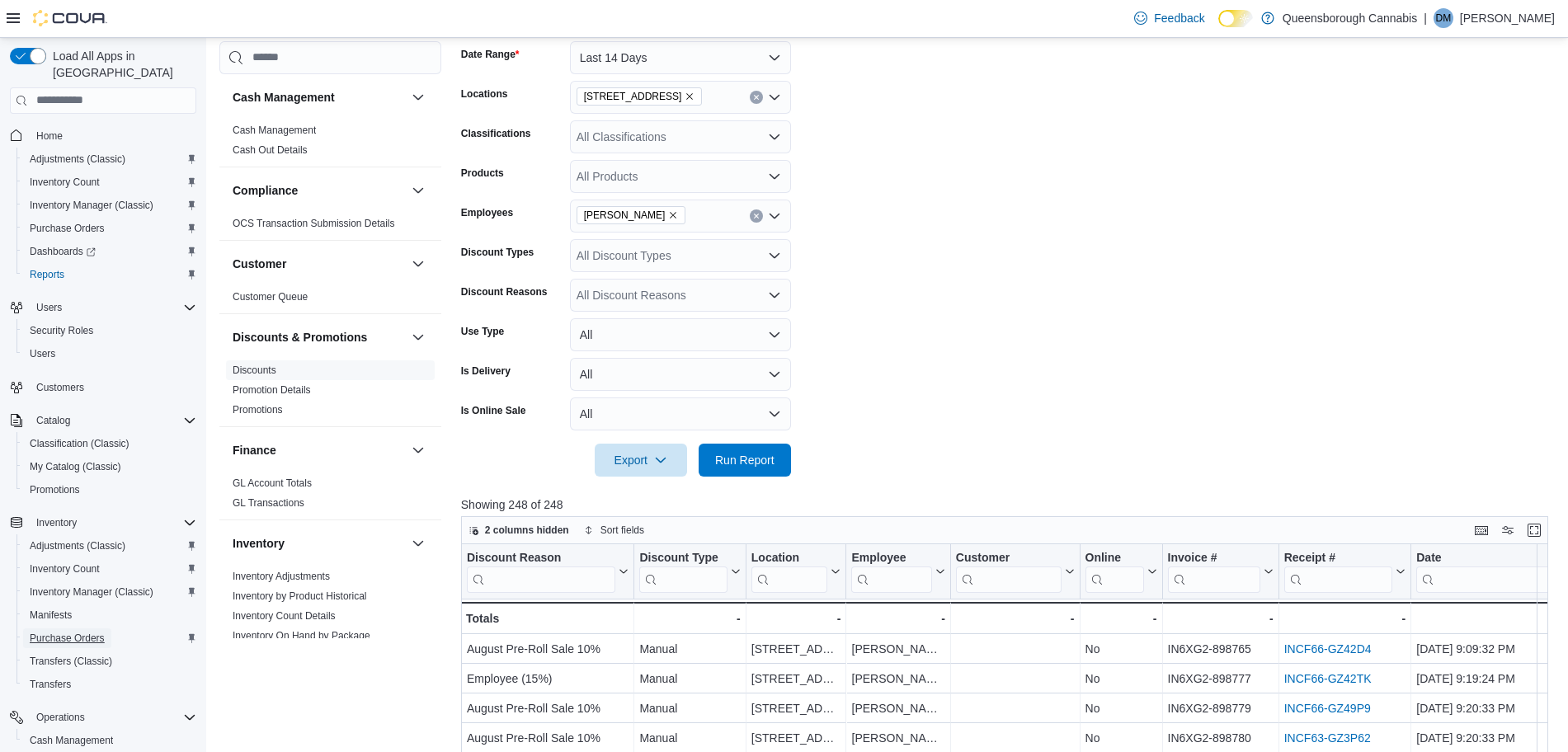
click at [82, 632] on span "Purchase Orders" at bounding box center [66, 638] width 75 height 13
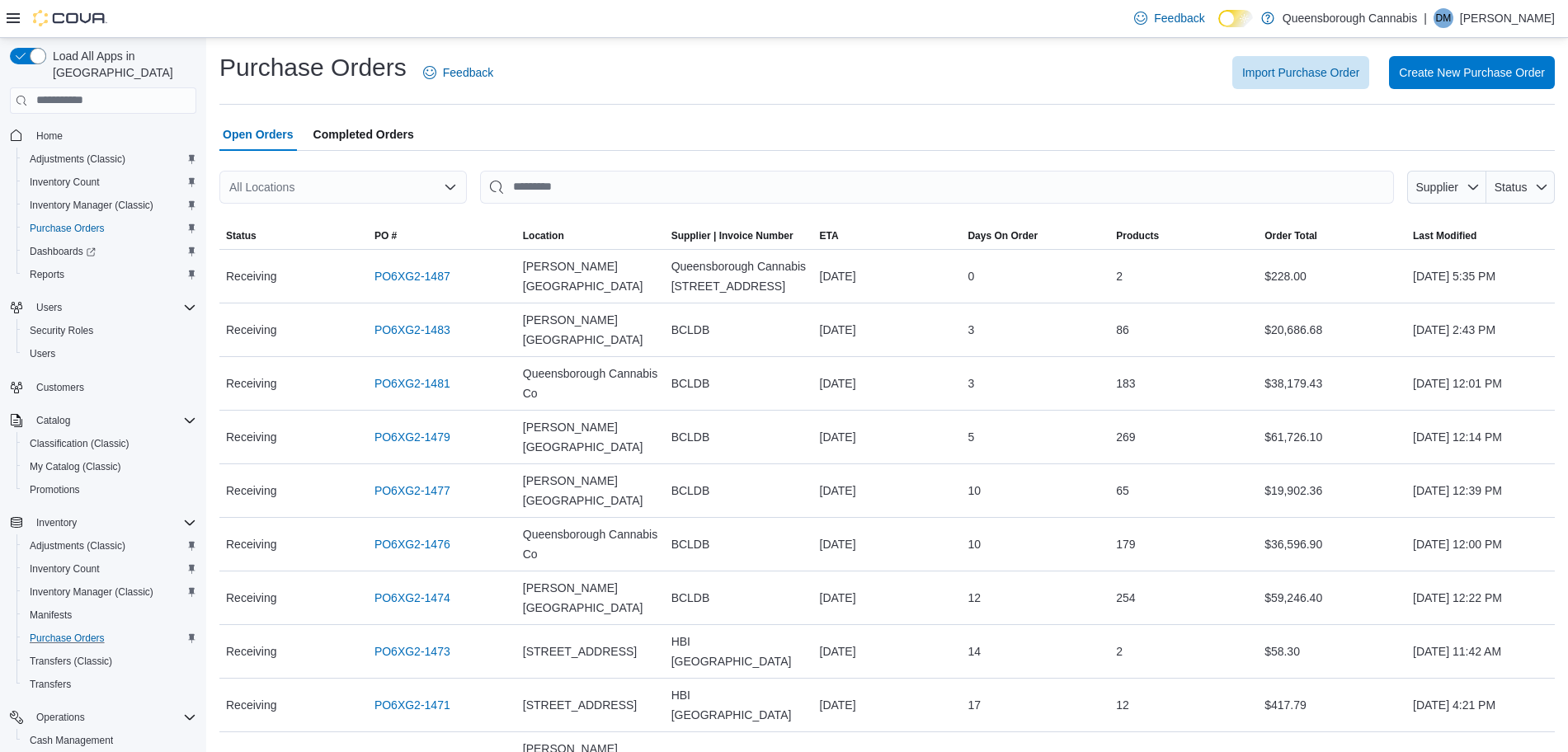
click at [358, 188] on div "All Locations" at bounding box center [343, 187] width 247 height 33
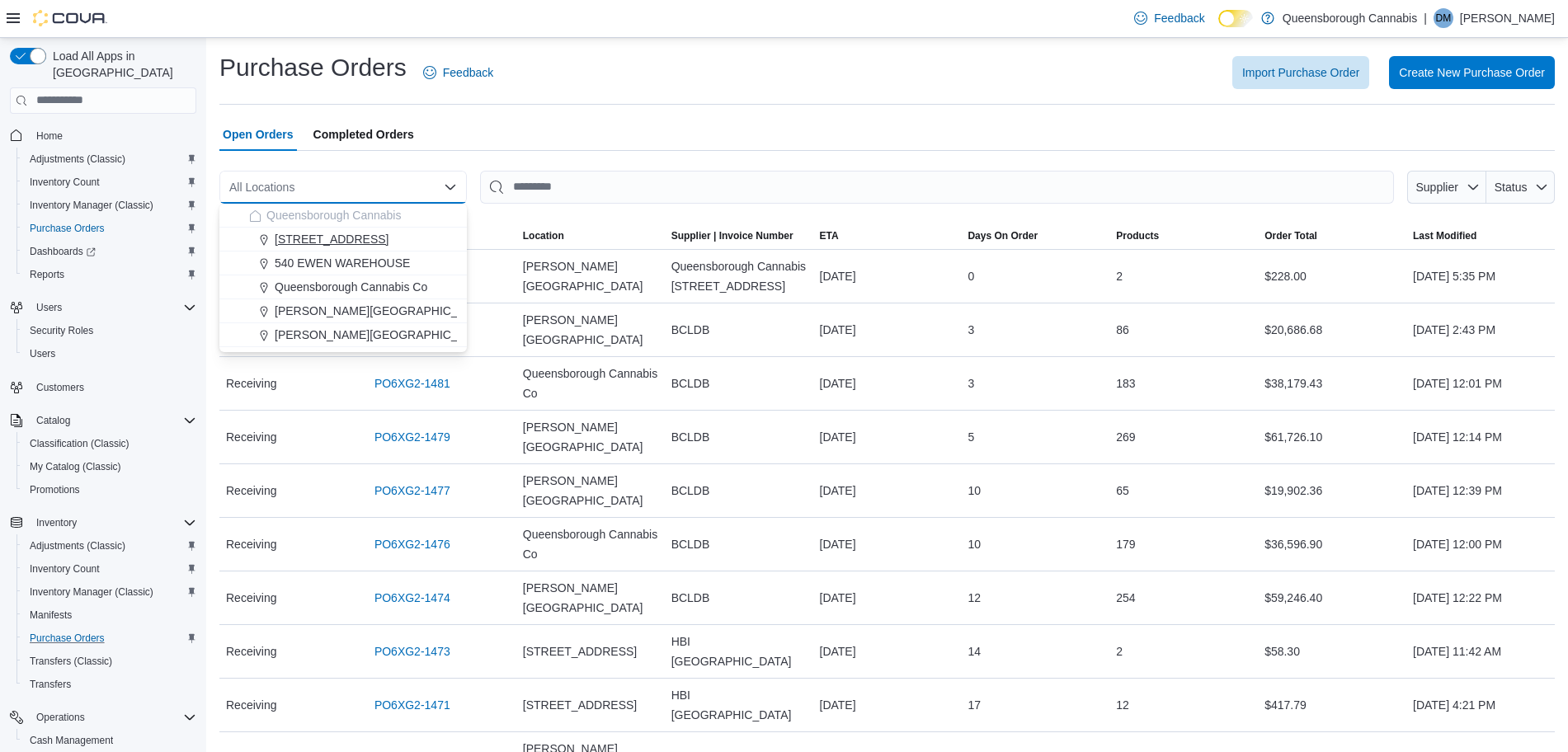
click at [320, 236] on span "[STREET_ADDRESS]" at bounding box center [331, 240] width 114 height 17
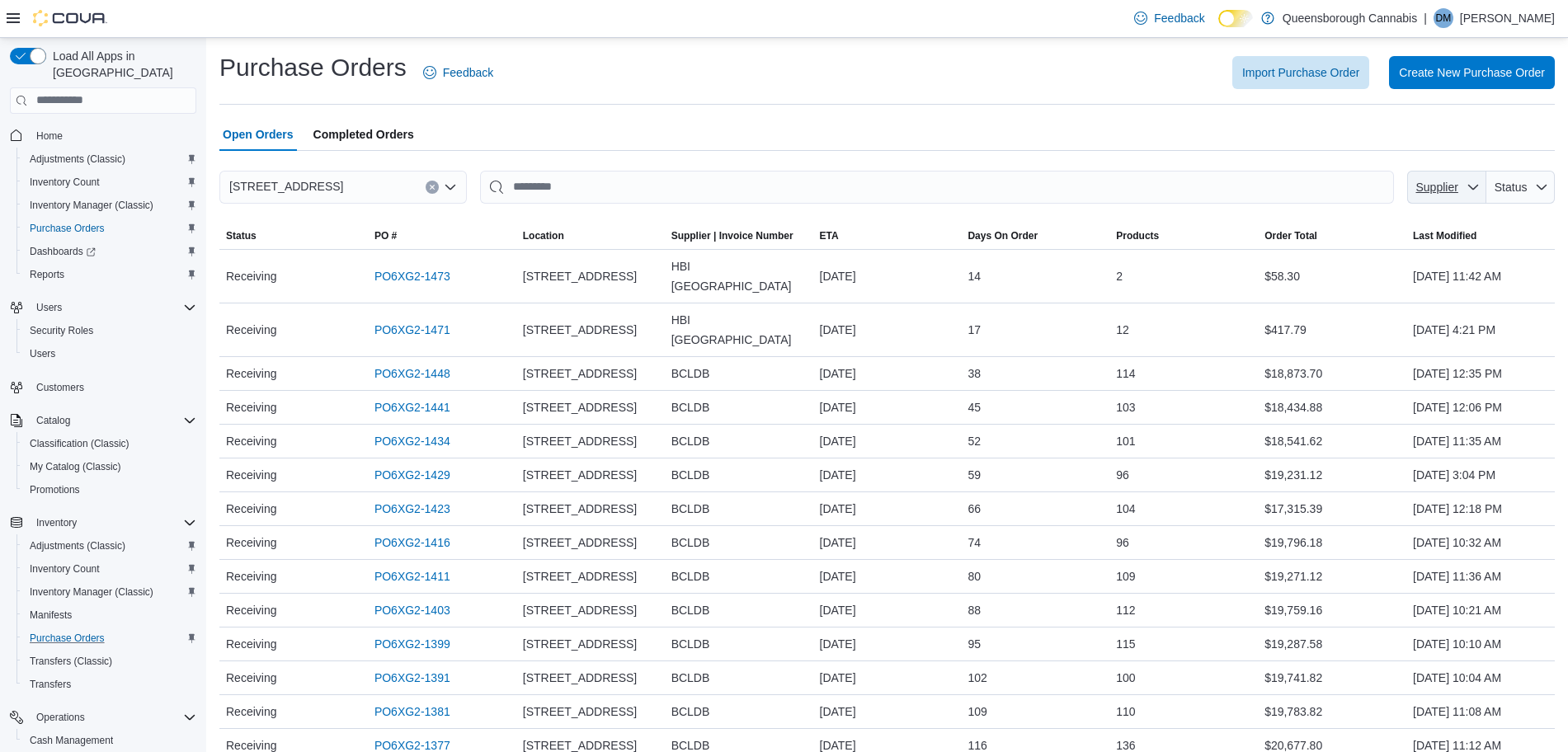
click at [1459, 187] on span "Supplier" at bounding box center [1438, 188] width 42 height 13
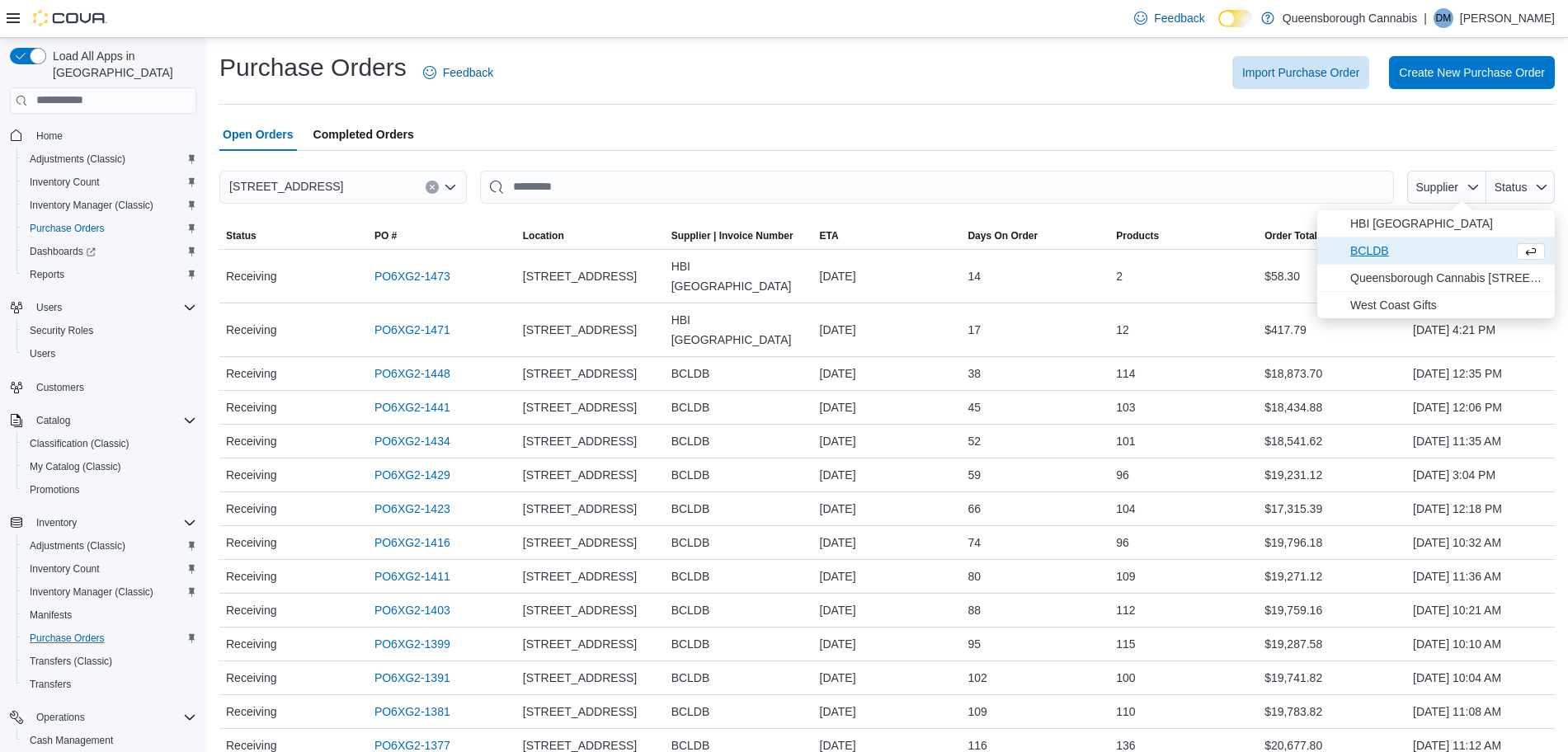
click at [1348, 252] on span "BCLDB" at bounding box center [1436, 250] width 237 height 26
type input "**********"
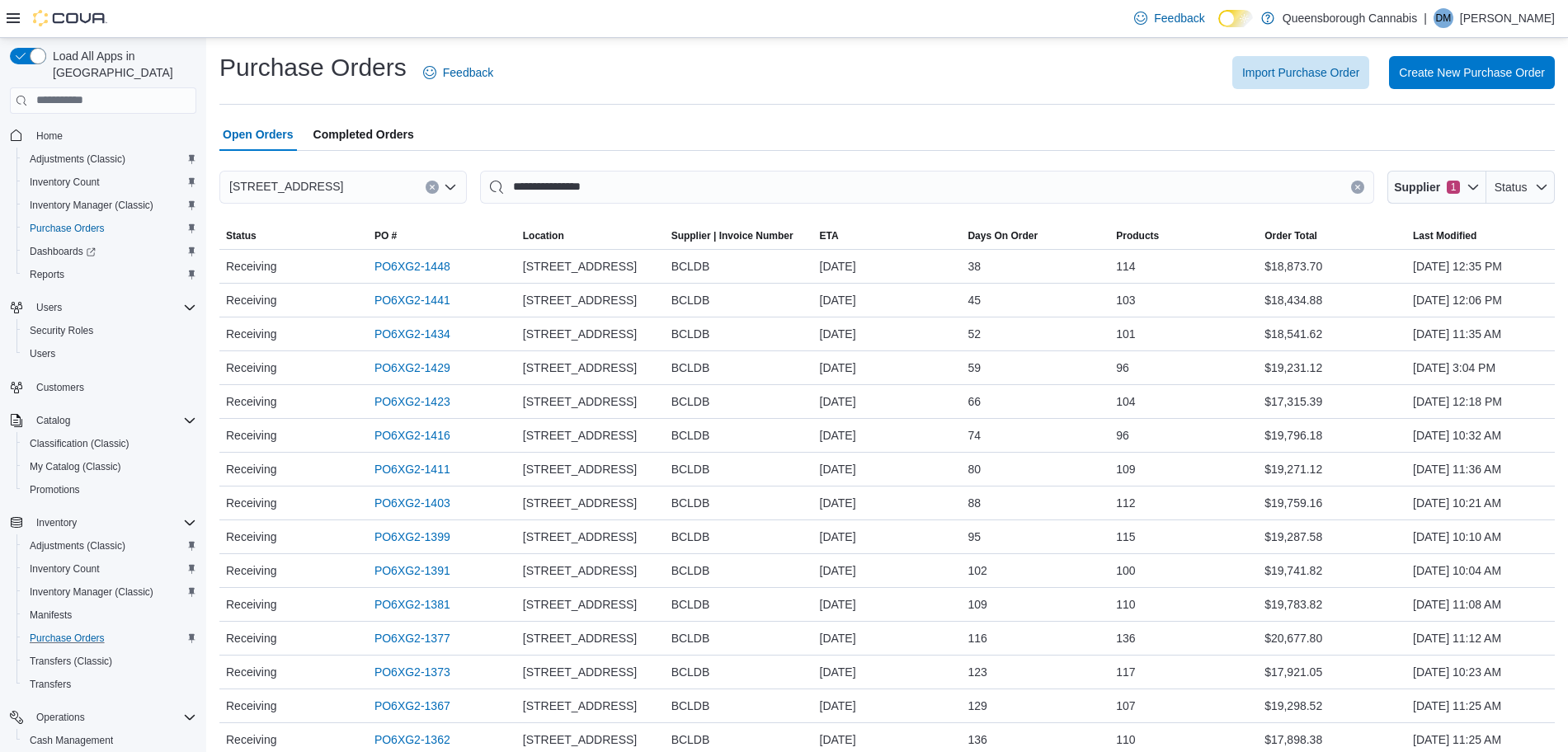
click at [1438, 136] on div "Open Orders Completed Orders" at bounding box center [887, 134] width 1336 height 33
click at [402, 264] on link "PO6XG2-1448" at bounding box center [412, 267] width 76 height 20
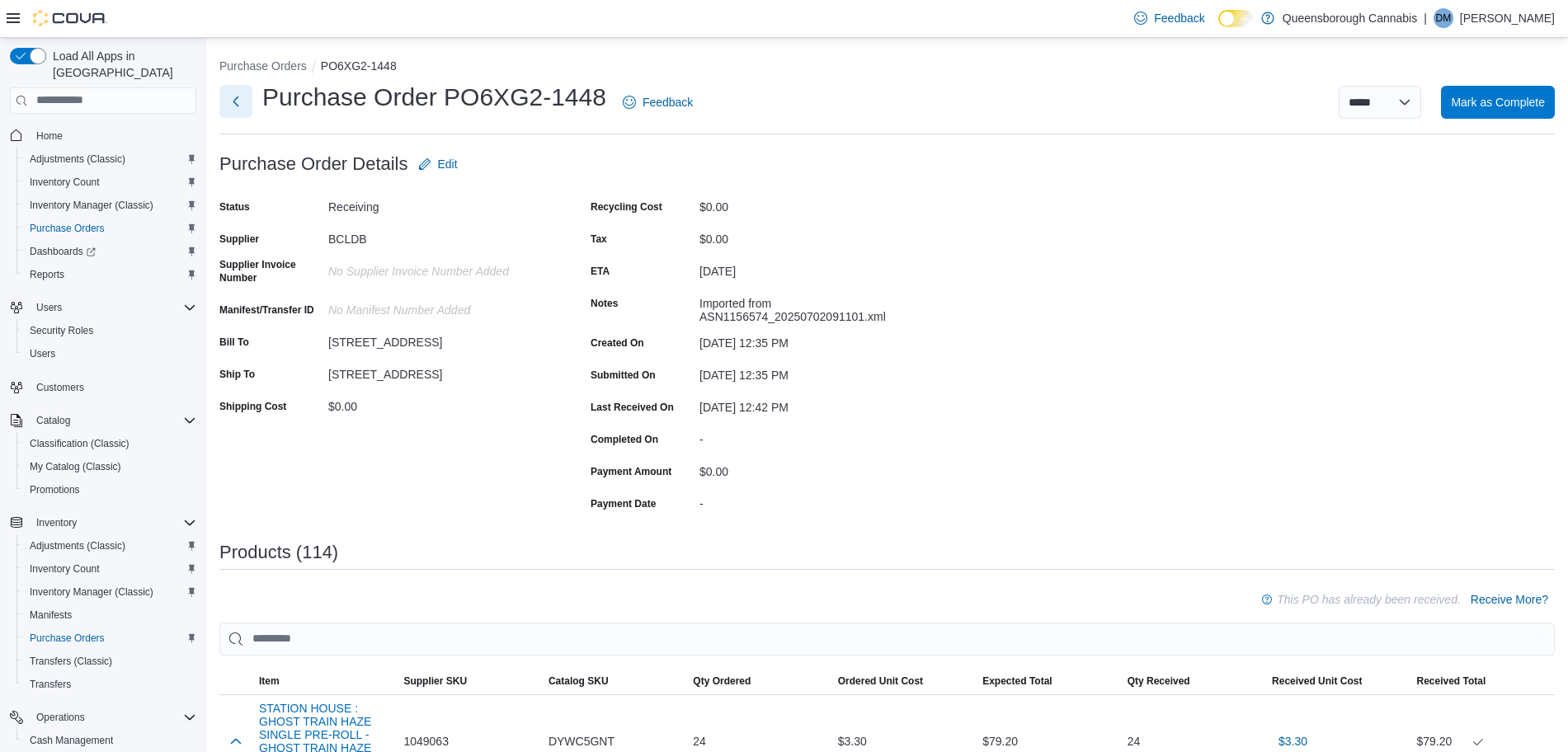
click at [235, 101] on button "Next" at bounding box center [236, 101] width 33 height 33
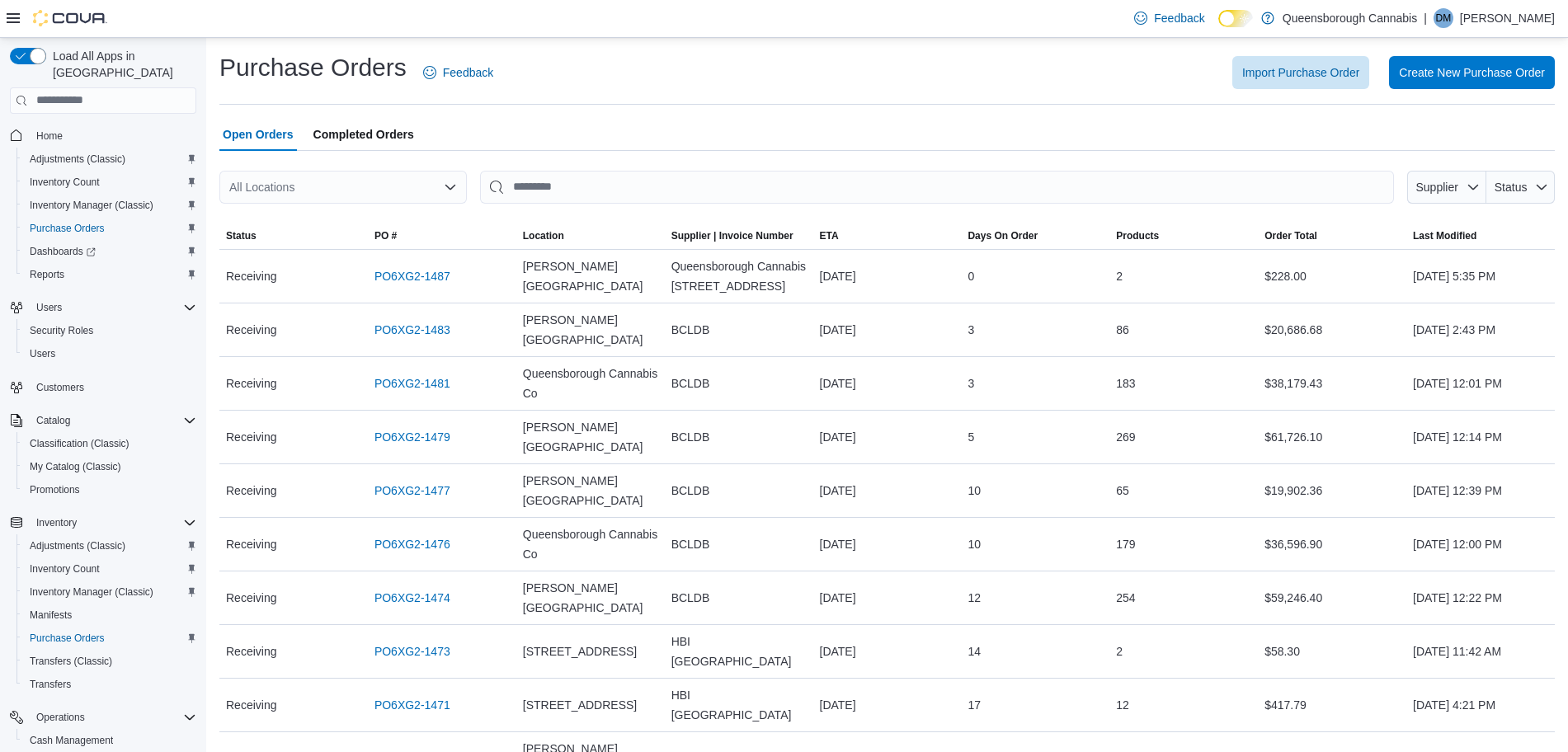
click at [10, 13] on icon at bounding box center [13, 19] width 13 height 13
